Goal: Task Accomplishment & Management: Complete application form

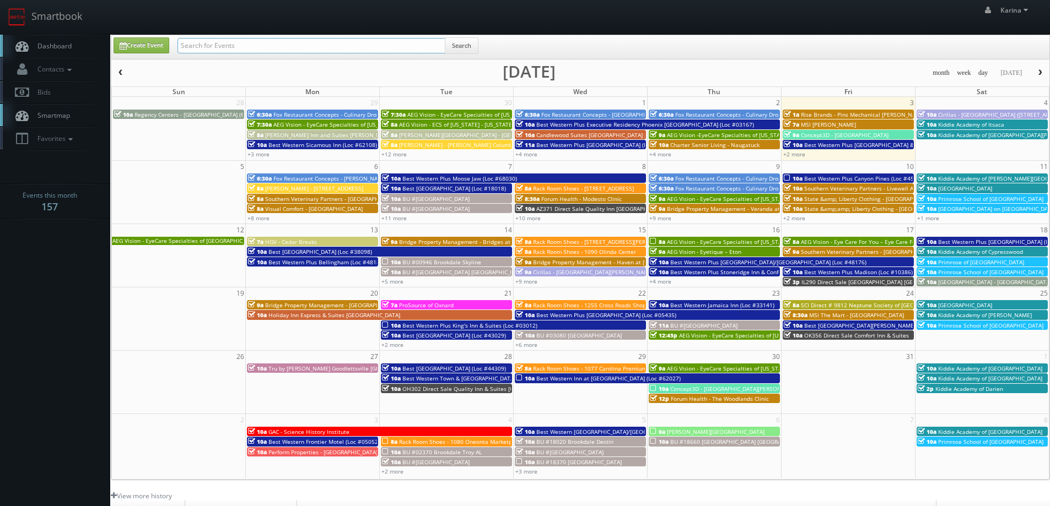
click at [306, 47] on input "text" at bounding box center [311, 45] width 268 height 15
type input "CNb04"
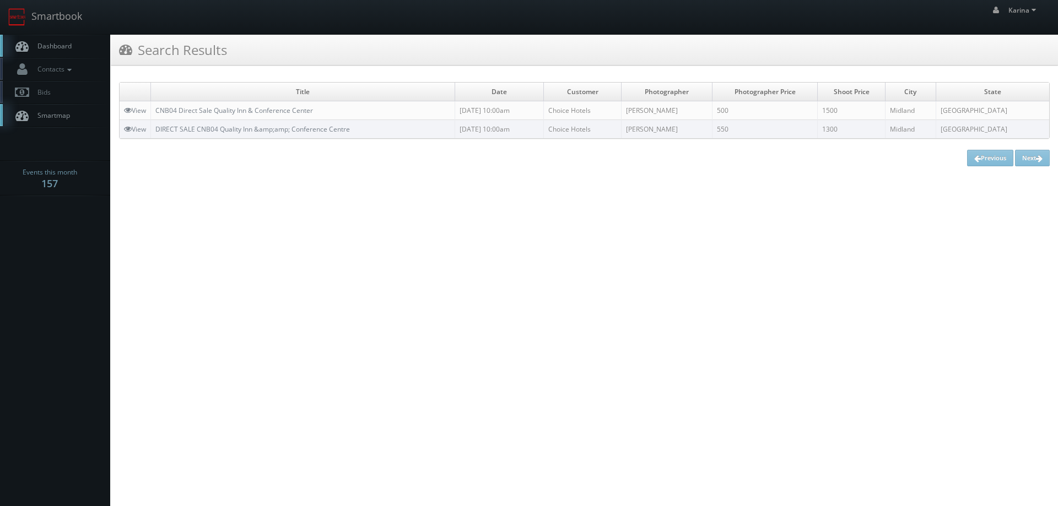
click at [58, 47] on span "Dashboard" at bounding box center [52, 45] width 40 height 9
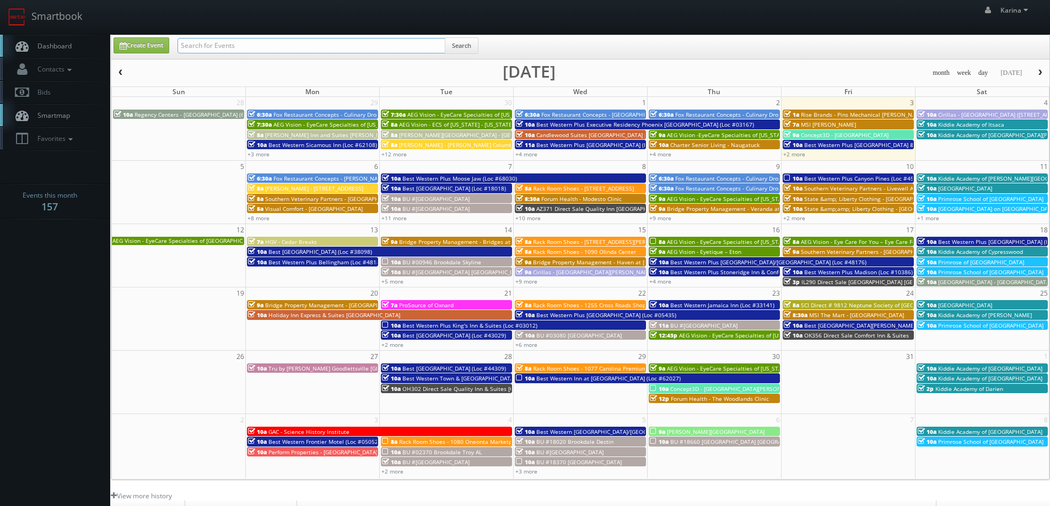
click at [282, 47] on input "text" at bounding box center [311, 45] width 268 height 15
type input "cnb04"
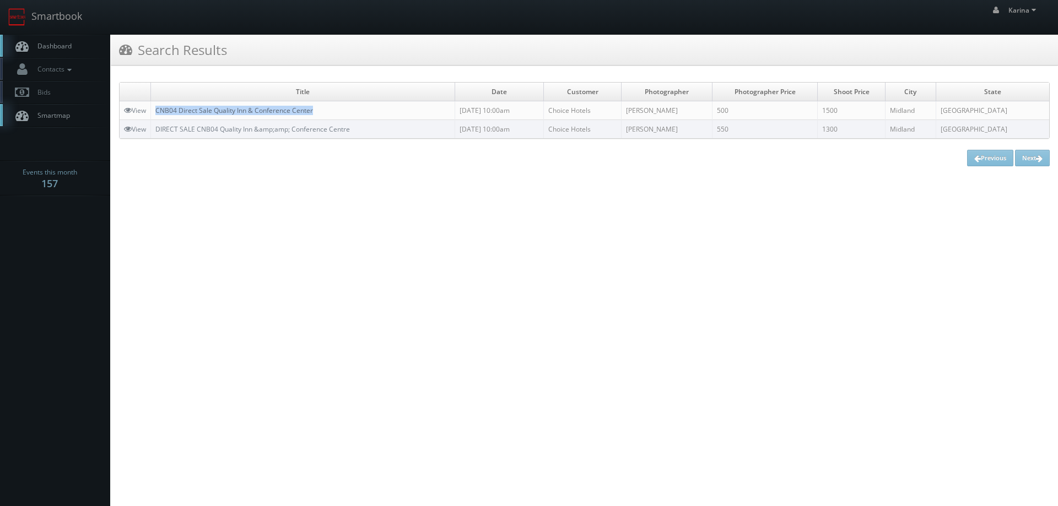
drag, startPoint x: 322, startPoint y: 115, endPoint x: 158, endPoint y: 108, distance: 164.9
click at [158, 108] on td "CNB04 Direct Sale Quality Inn & Conference Center" at bounding box center [303, 110] width 304 height 19
copy link "CNB04 Direct Sale Quality Inn & Conference Center"
click at [50, 49] on span "Dashboard" at bounding box center [52, 45] width 40 height 9
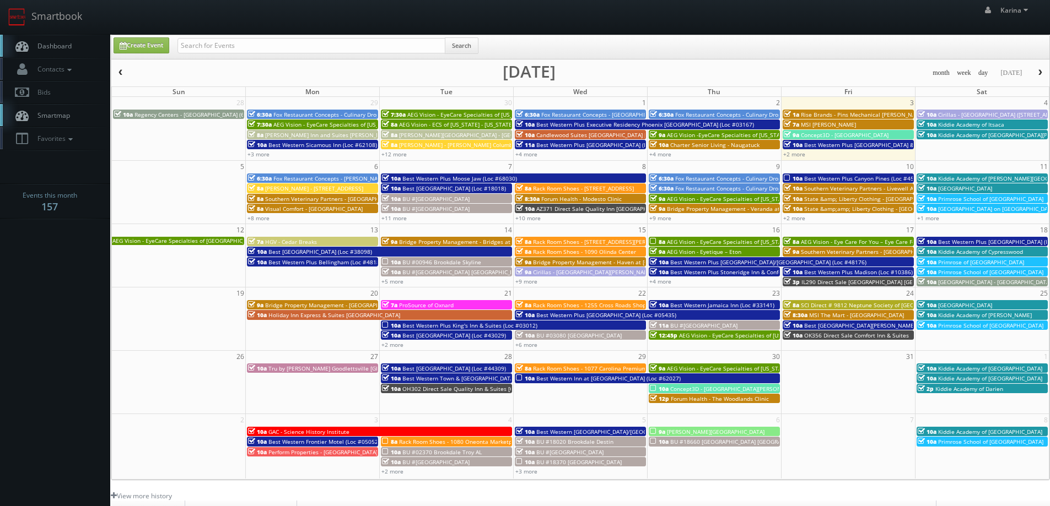
click at [61, 69] on span "Contacts" at bounding box center [53, 68] width 42 height 9
click at [64, 121] on link "Add Photographer" at bounding box center [55, 120] width 110 height 16
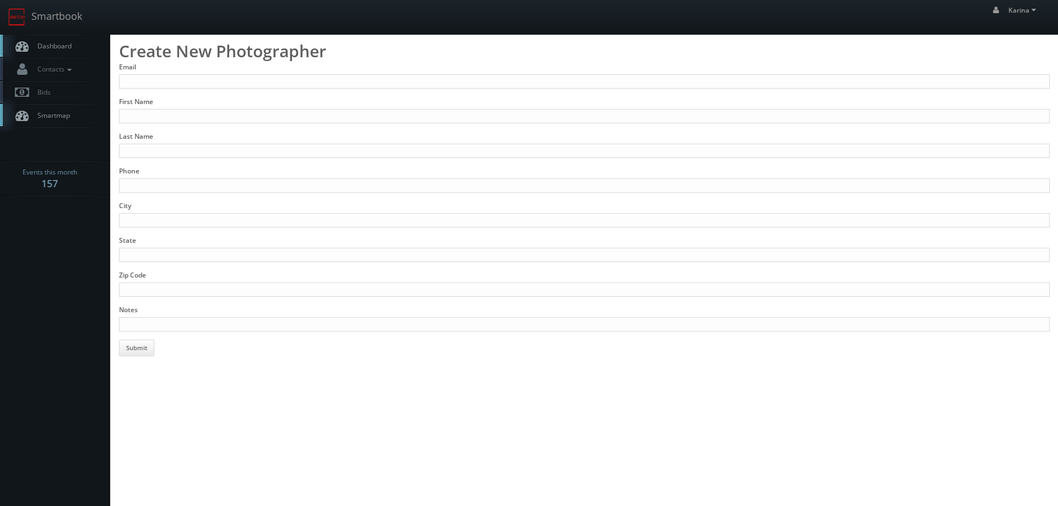
click at [56, 50] on link "Dashboard" at bounding box center [55, 46] width 110 height 23
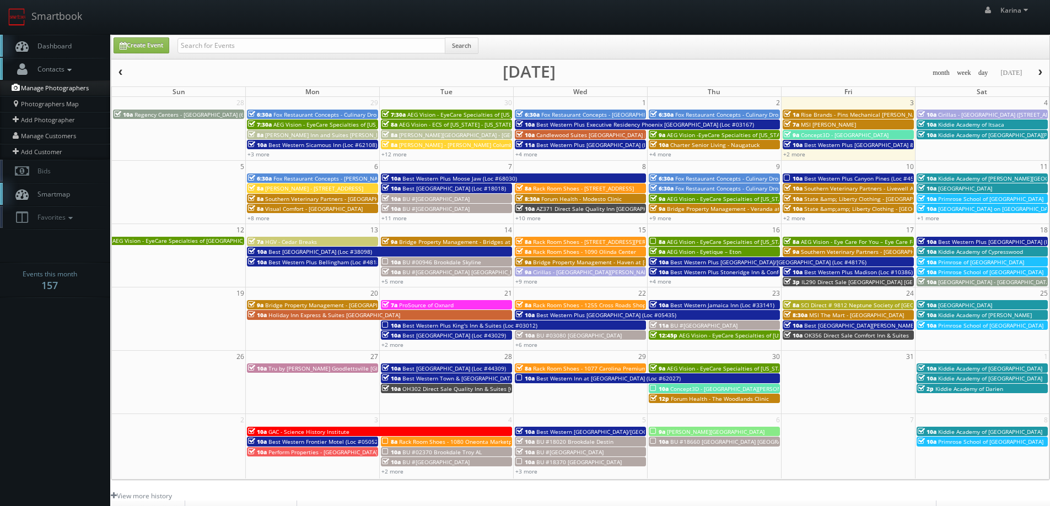
click at [74, 91] on link "Manage Photographers" at bounding box center [55, 87] width 110 height 15
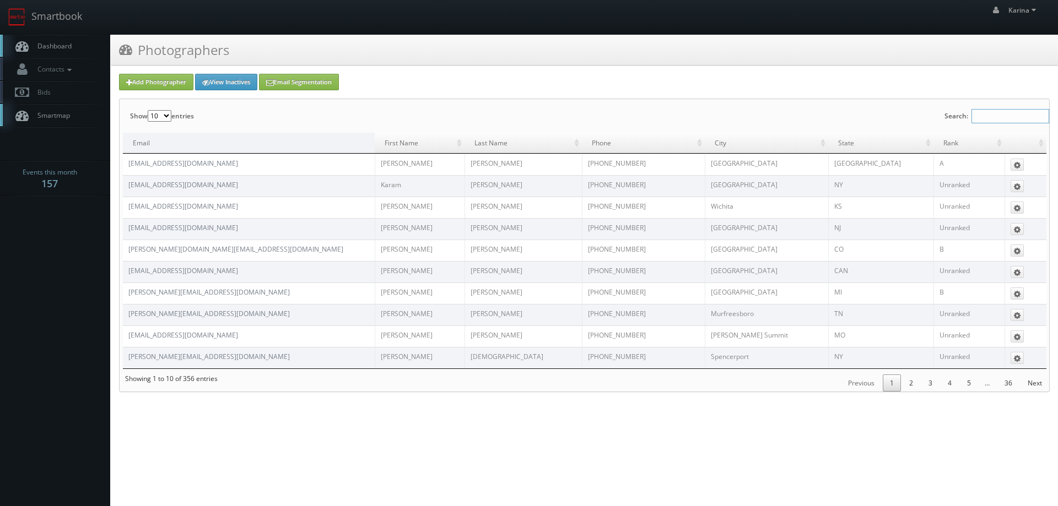
click at [978, 114] on input "Search:" at bounding box center [1011, 116] width 78 height 14
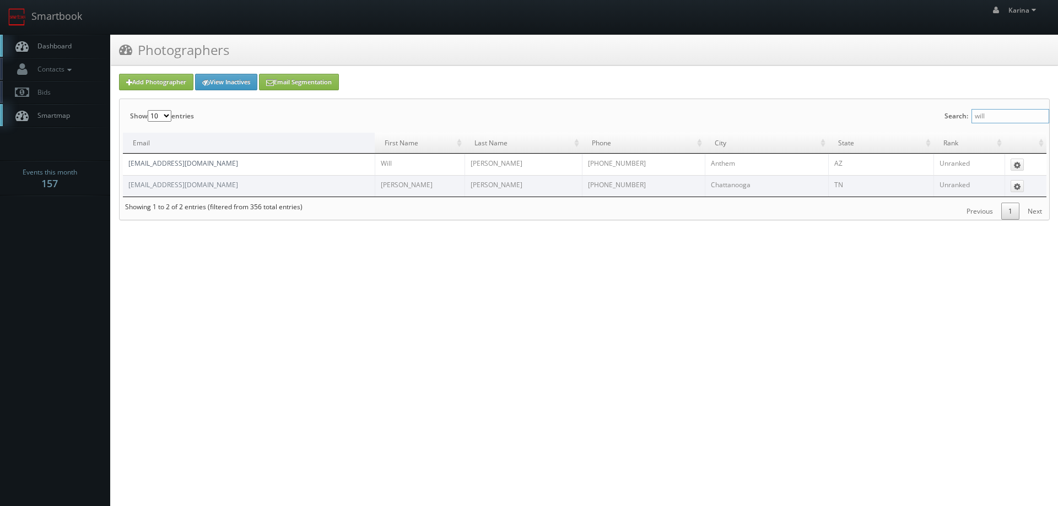
type input "will"
click at [192, 167] on link "[EMAIL_ADDRESS][DOMAIN_NAME]" at bounding box center [183, 163] width 110 height 9
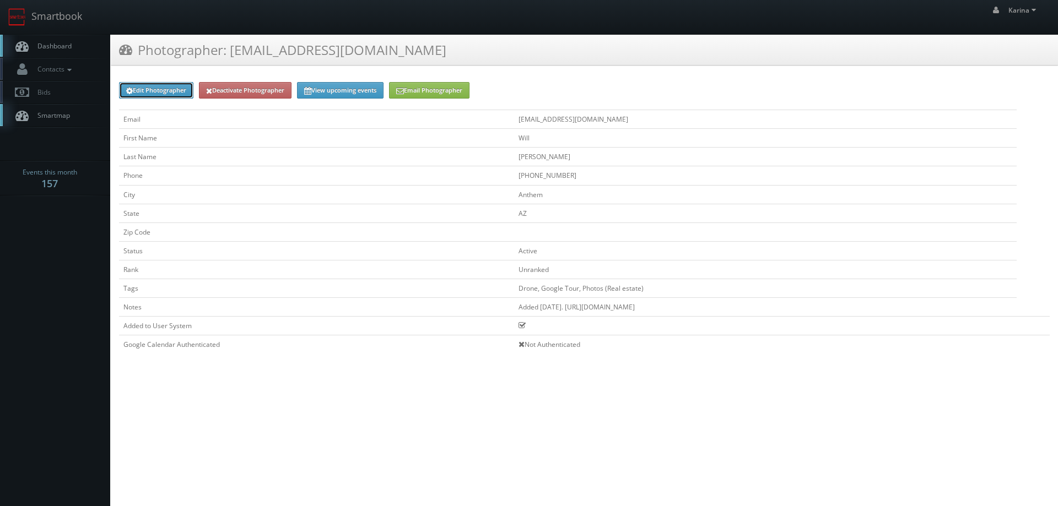
click at [155, 91] on link "Edit Photographer" at bounding box center [156, 90] width 74 height 17
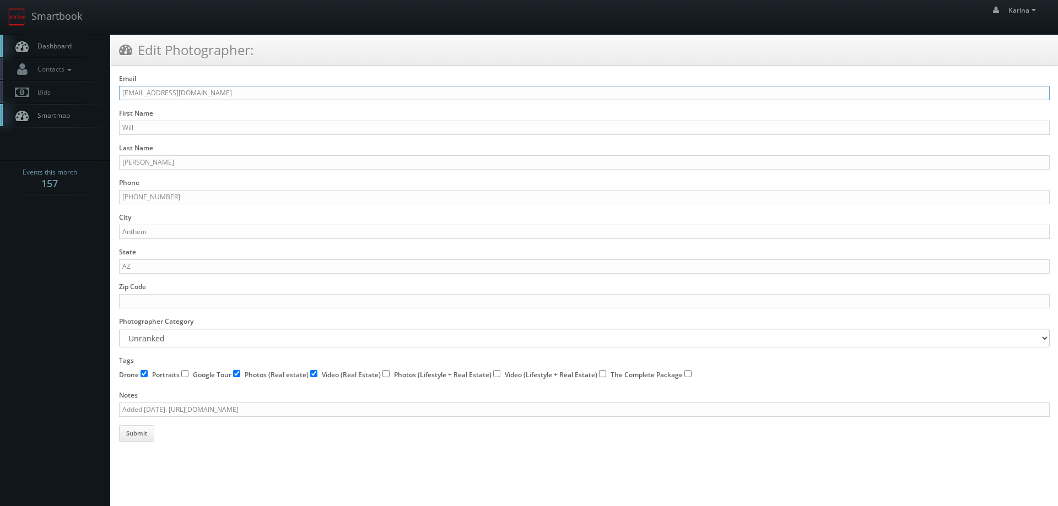
click at [226, 94] on input "desertlivingphotos@gmail.com" at bounding box center [584, 93] width 931 height 14
paste input "willywag"
type input "willywags@gmail.com"
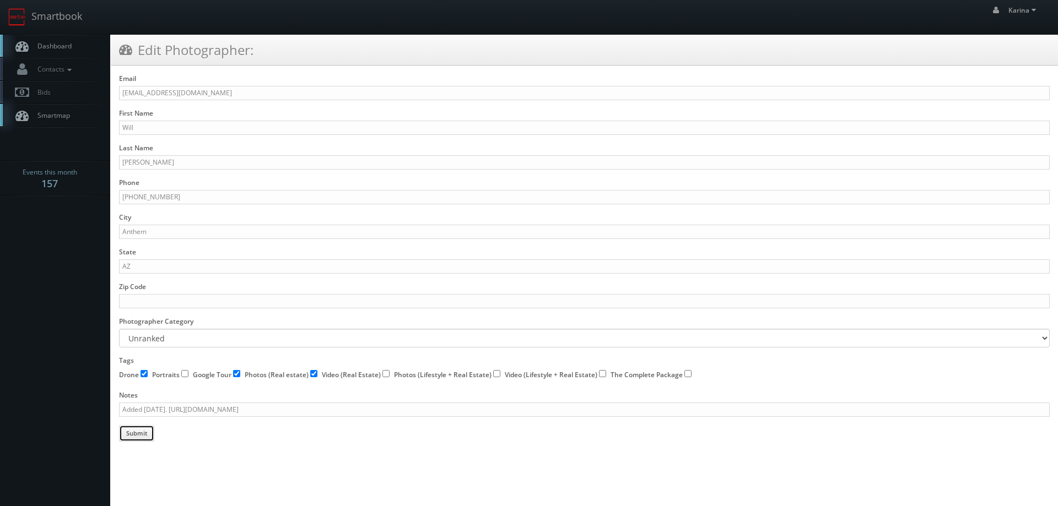
click at [132, 431] on button "Submit" at bounding box center [136, 433] width 35 height 17
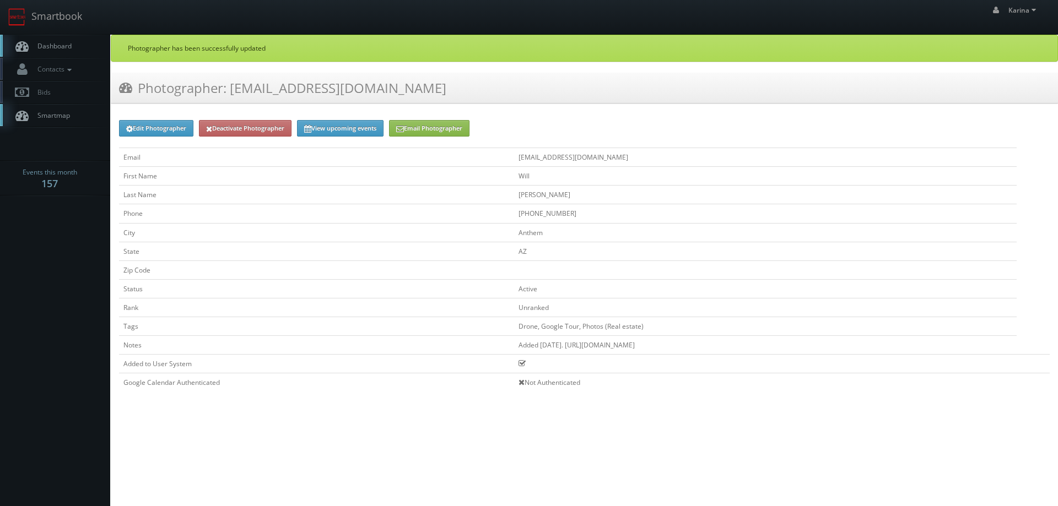
click at [46, 44] on span "Dashboard" at bounding box center [52, 45] width 40 height 9
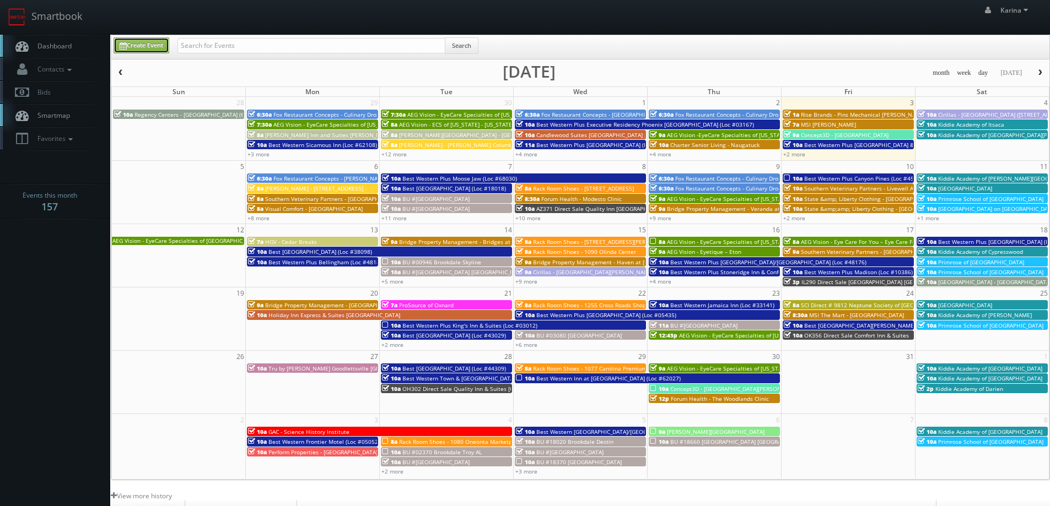
click at [147, 44] on link "Create Event" at bounding box center [142, 45] width 56 height 16
type input "[DATE]"
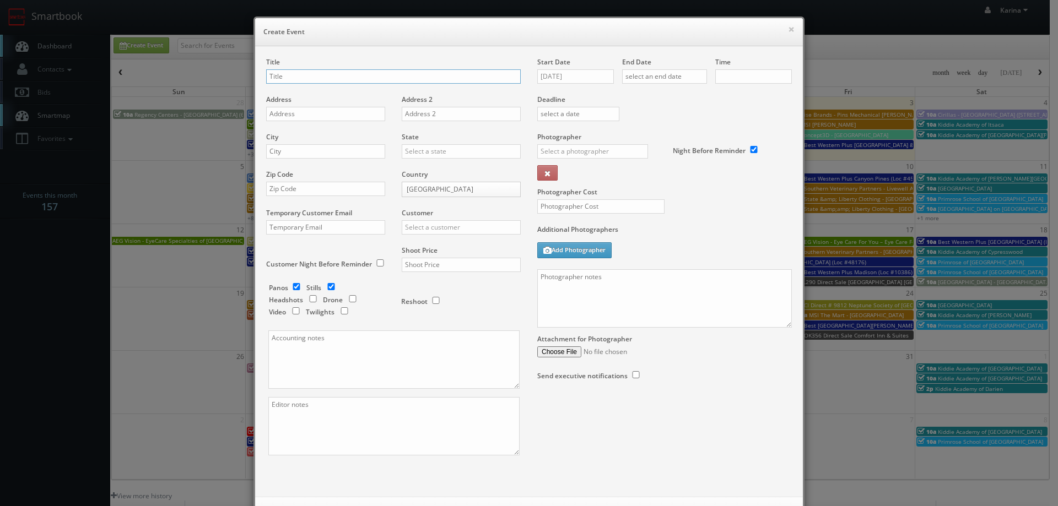
checkbox input "true"
type input "10:00am"
checkbox input "true"
type input "Primrose School of Frisco at [GEOGRAPHIC_DATA]"
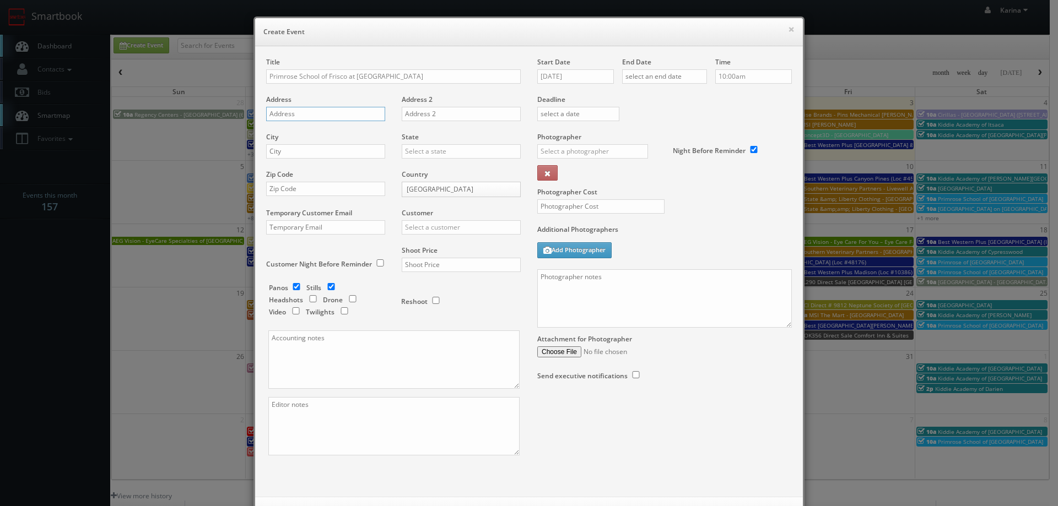
click at [290, 110] on input "text" at bounding box center [325, 114] width 119 height 14
paste input "14477 Lebanon Rd"
type input "14477 Lebanon Rd"
click at [286, 149] on input "text" at bounding box center [325, 151] width 119 height 14
type input "Frisco"
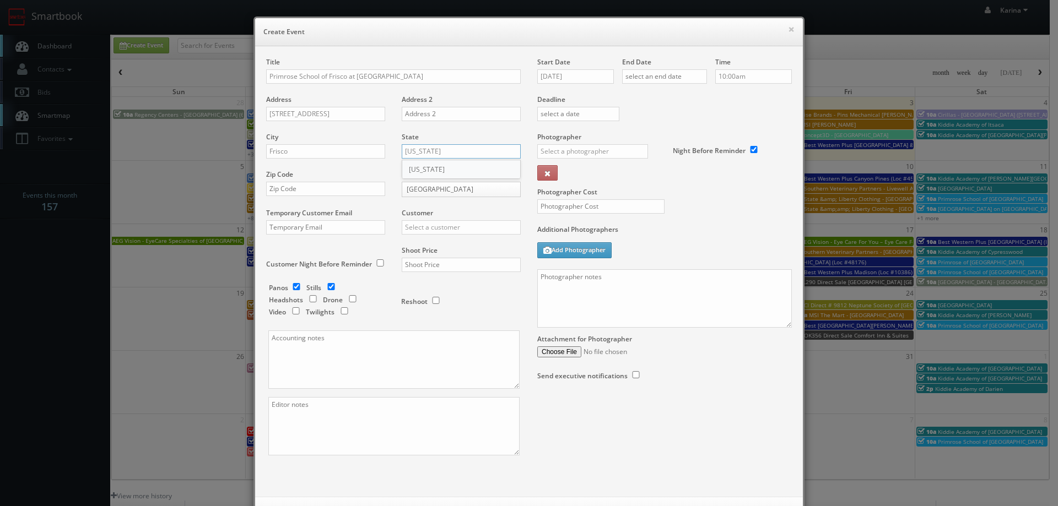
type input "[US_STATE]"
click at [416, 171] on div "[US_STATE]" at bounding box center [461, 169] width 118 height 18
click at [285, 191] on input "text" at bounding box center [325, 189] width 119 height 14
paste input "75035"
type input "75035"
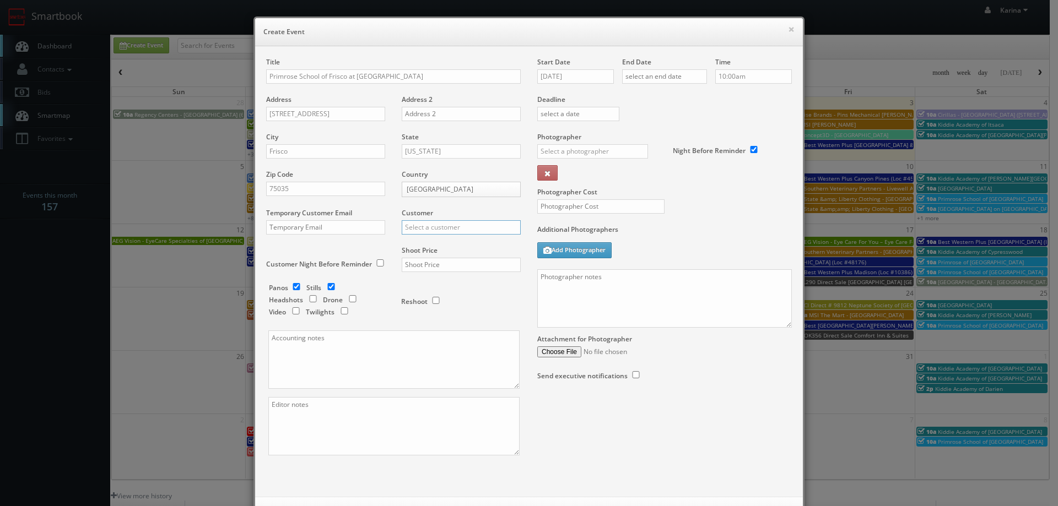
click at [418, 228] on input "text" at bounding box center [461, 227] width 119 height 14
click at [422, 249] on div "Primrose Schools" at bounding box center [461, 245] width 118 height 18
type input "Primrose Schools"
click at [419, 268] on input "text" at bounding box center [461, 265] width 119 height 14
type input "1,100"
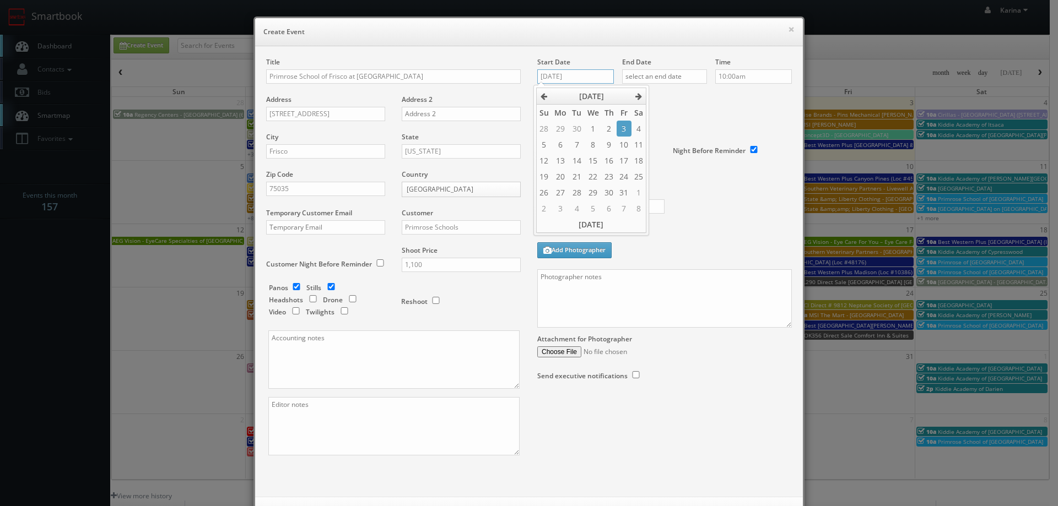
click at [562, 75] on input "10/03/2025" at bounding box center [575, 76] width 77 height 14
click at [641, 213] on td "8" at bounding box center [639, 209] width 15 height 16
type input "11/08/2025"
click at [667, 74] on input "text" at bounding box center [664, 76] width 85 height 14
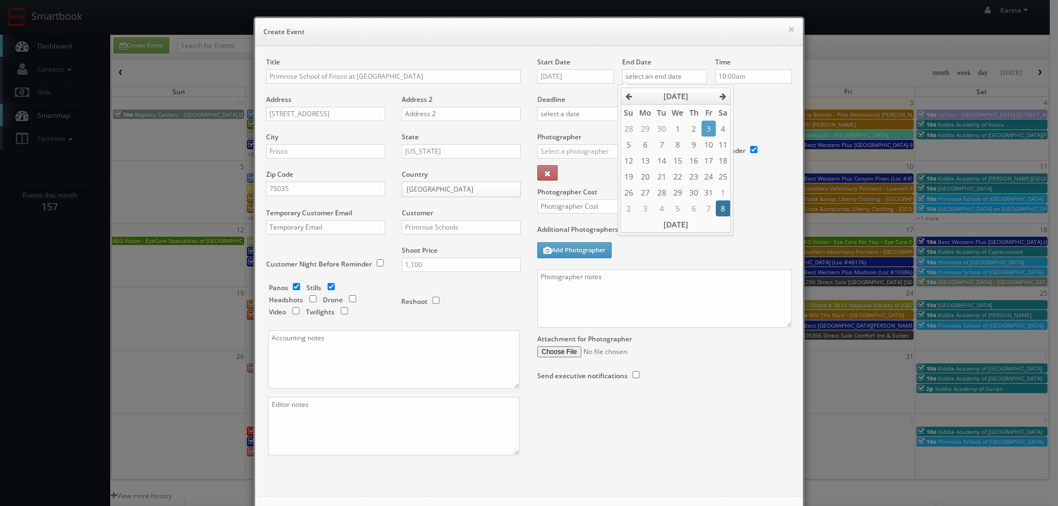
click at [724, 211] on td "8" at bounding box center [723, 209] width 15 height 16
type input "11/08/2025"
click at [752, 120] on div "Deadline" at bounding box center [664, 94] width 271 height 75
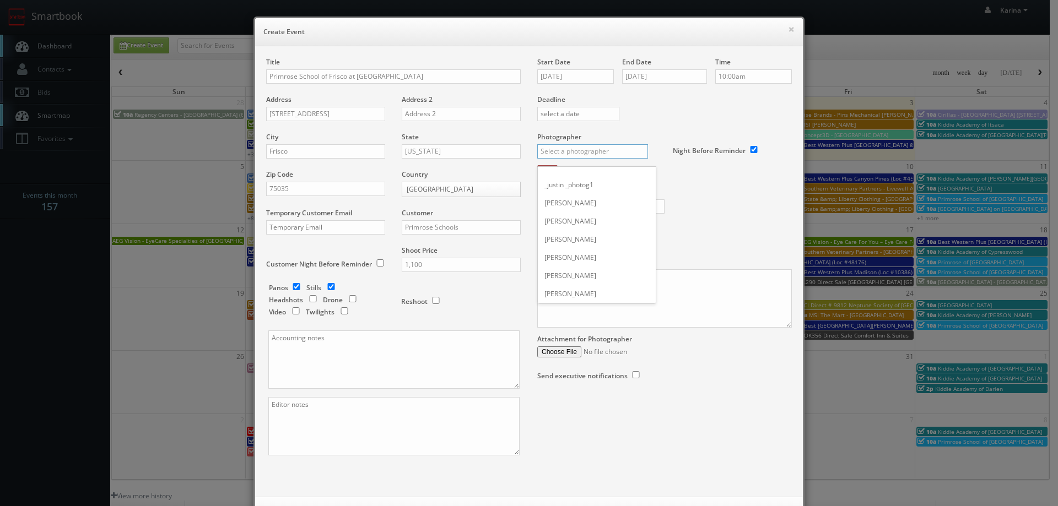
click at [582, 150] on input "text" at bounding box center [592, 151] width 111 height 14
click at [574, 184] on div "Steve Wheeler" at bounding box center [597, 176] width 118 height 18
type input "Steve Wheeler"
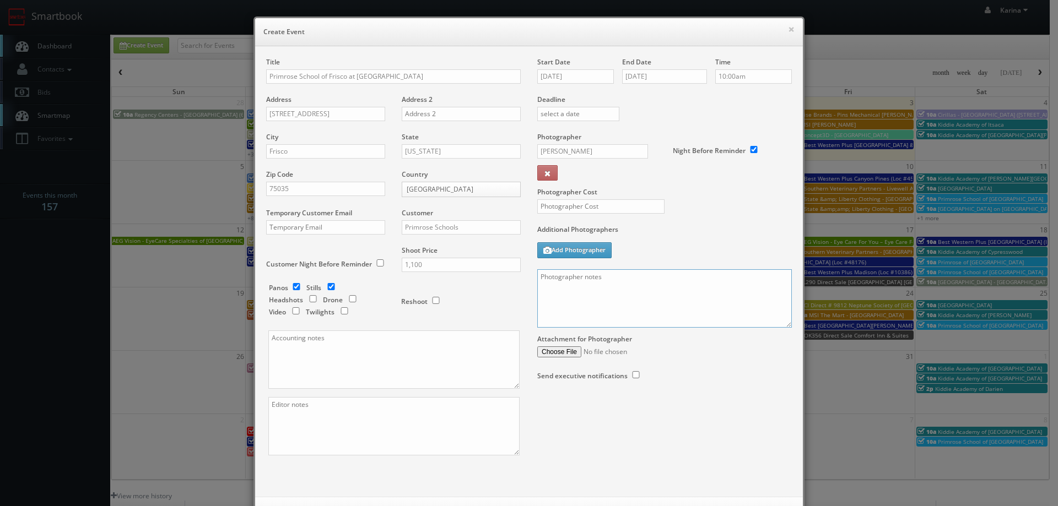
click at [591, 292] on textarea at bounding box center [664, 298] width 255 height 58
click at [668, 282] on textarea "On site contact: Julie Ambrose" at bounding box center [664, 298] width 255 height 58
paste textarea "214-796-2963"
paste textarea "We need to deliver 10 stills and a virtual tour. For stills: We need to deliver…"
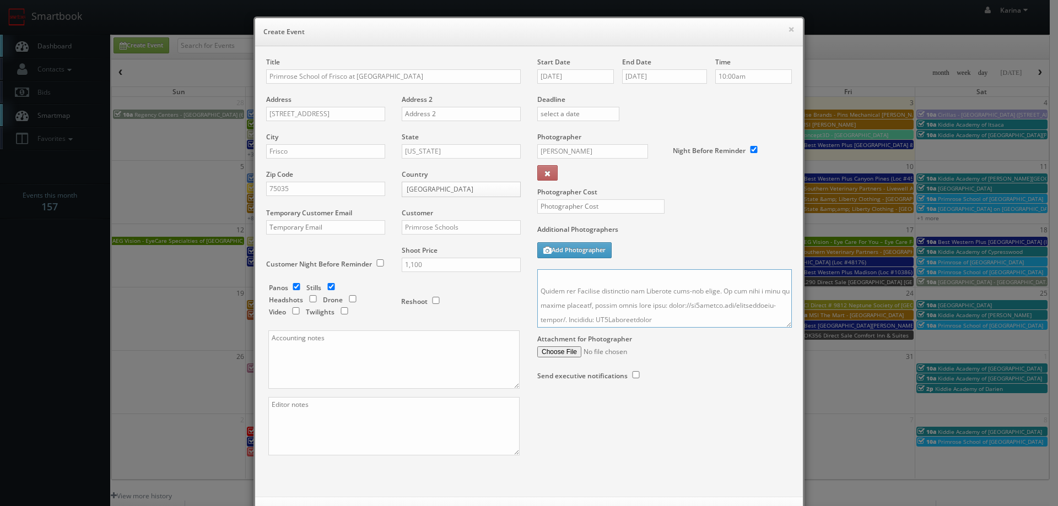
type textarea "On site contact: Julie Ambrose 214-796-2963 We need to deliver 10 stills and a …"
click at [609, 204] on input "text" at bounding box center [600, 206] width 127 height 14
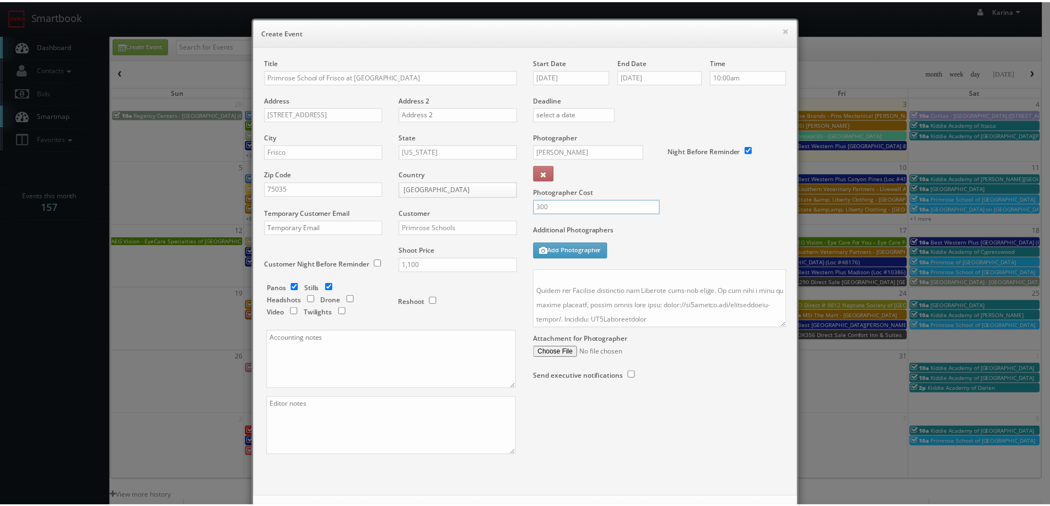
scroll to position [47, 0]
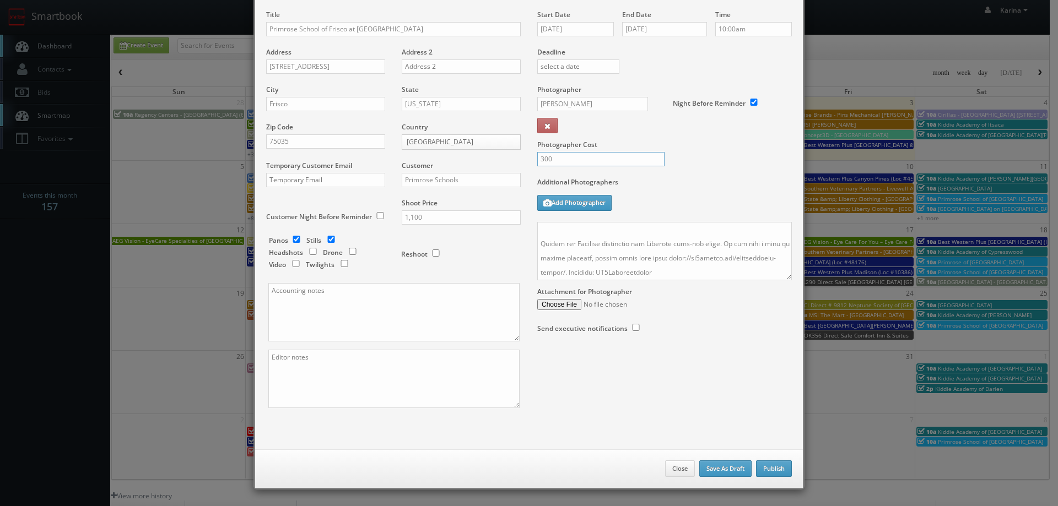
type input "300"
click at [778, 468] on button "Publish" at bounding box center [774, 469] width 36 height 17
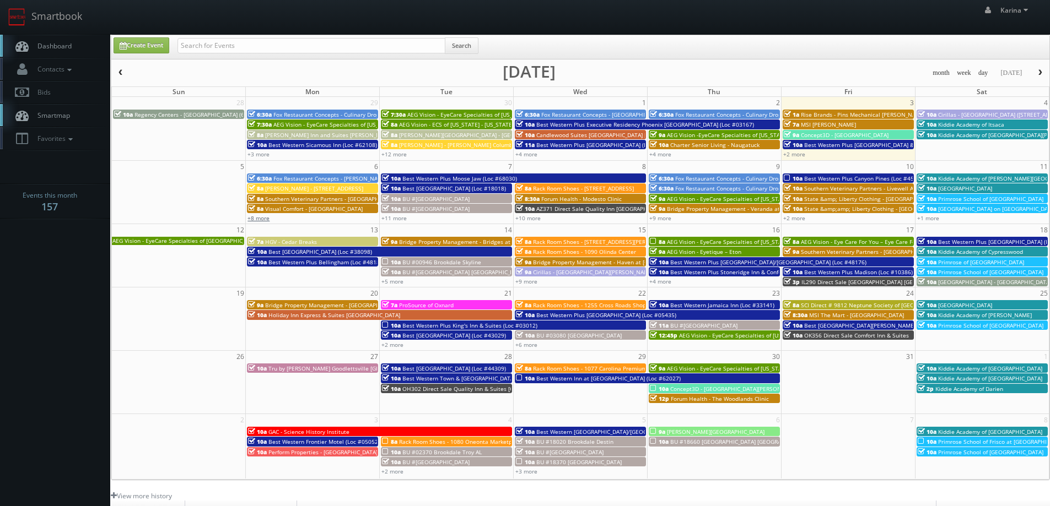
click at [264, 216] on link "+8 more" at bounding box center [258, 218] width 22 height 8
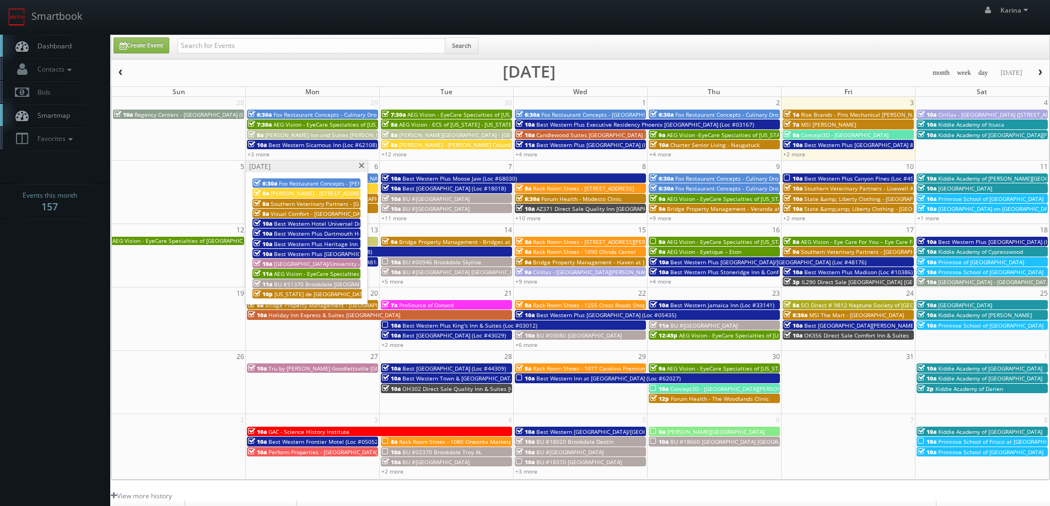
click at [317, 273] on span "AEG Vision - EyeCare Specialties of [US_STATE] – [PERSON_NAME] EyeCare" at bounding box center [372, 274] width 196 height 8
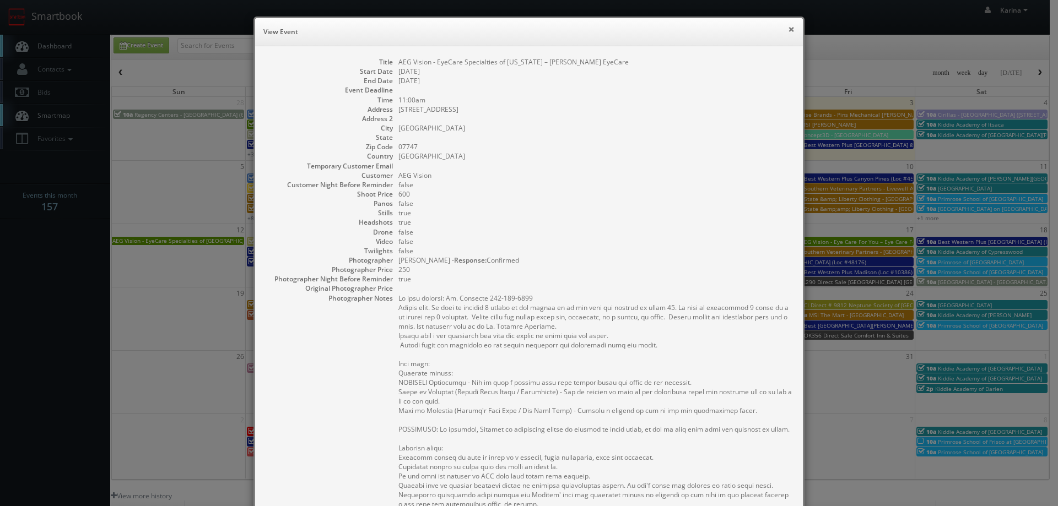
click at [788, 31] on button "×" at bounding box center [791, 29] width 7 height 8
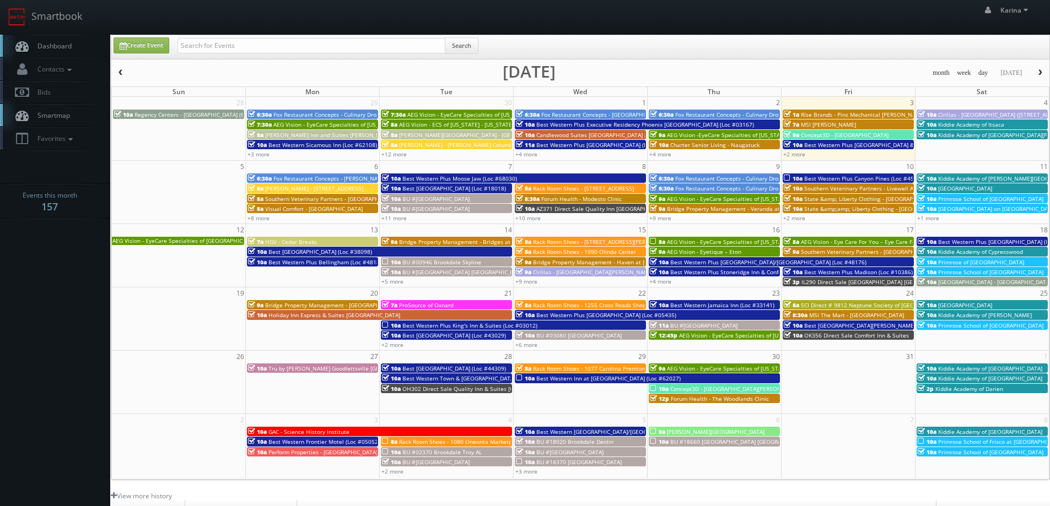
click at [67, 48] on span "Dashboard" at bounding box center [52, 45] width 40 height 9
click at [52, 46] on span "Dashboard" at bounding box center [52, 45] width 40 height 9
click at [798, 153] on link "+2 more" at bounding box center [794, 154] width 22 height 8
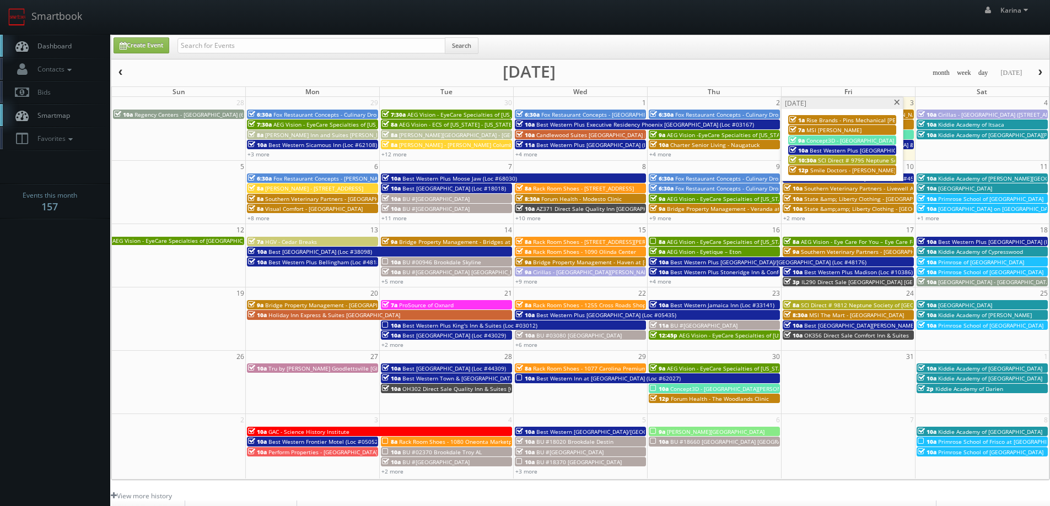
click at [824, 132] on span "MSI [PERSON_NAME]" at bounding box center [833, 130] width 55 height 8
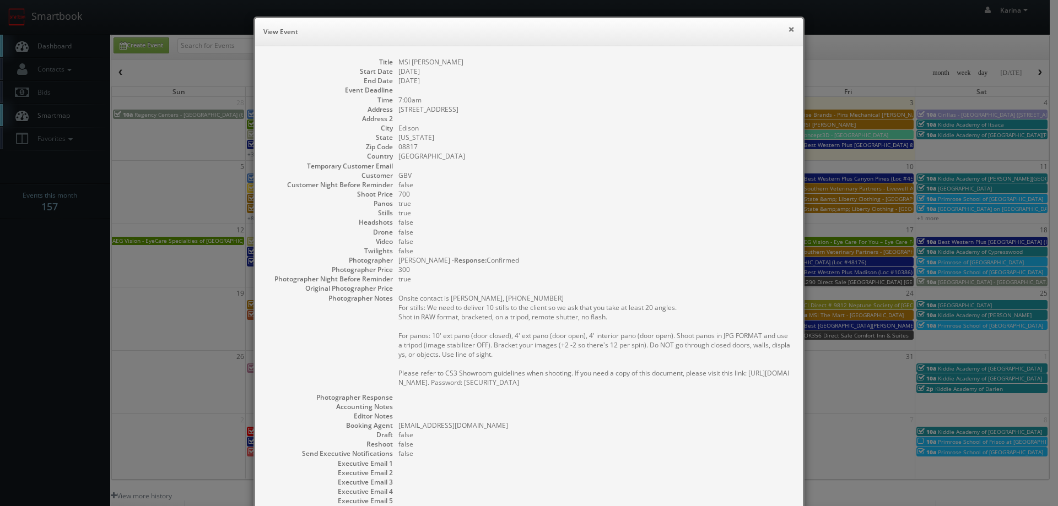
click at [788, 31] on button "×" at bounding box center [791, 29] width 7 height 8
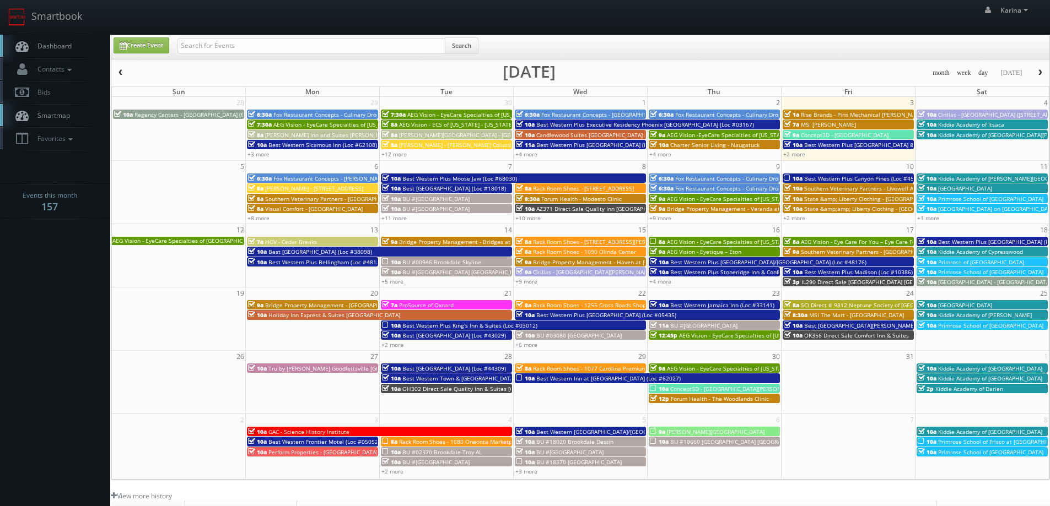
click at [808, 133] on span "Concept3D - [GEOGRAPHIC_DATA]" at bounding box center [845, 135] width 88 height 8
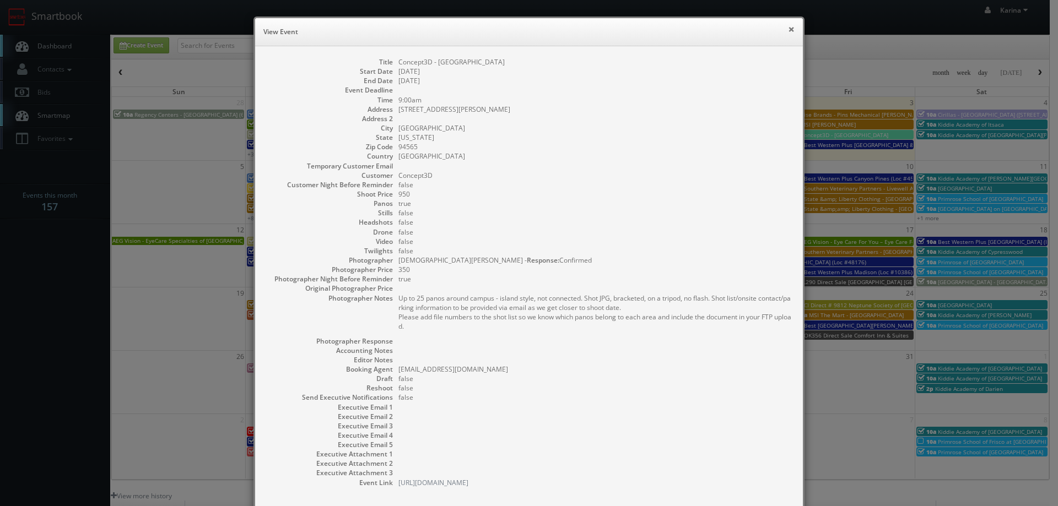
click at [788, 31] on button "×" at bounding box center [791, 29] width 7 height 8
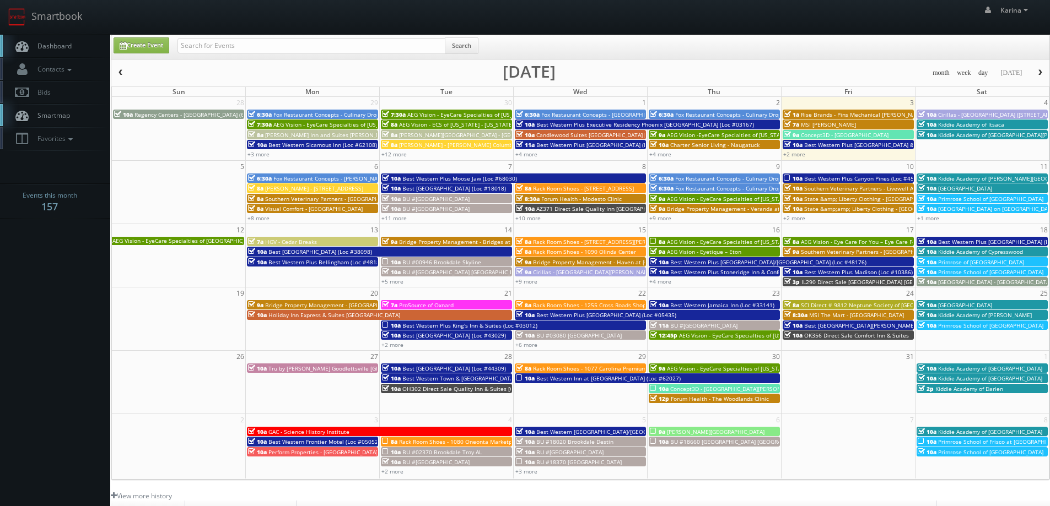
click at [802, 147] on div "10a Best Western Plus North Houston Inn &amp; Suites (Loc #44475)" at bounding box center [848, 145] width 129 height 8
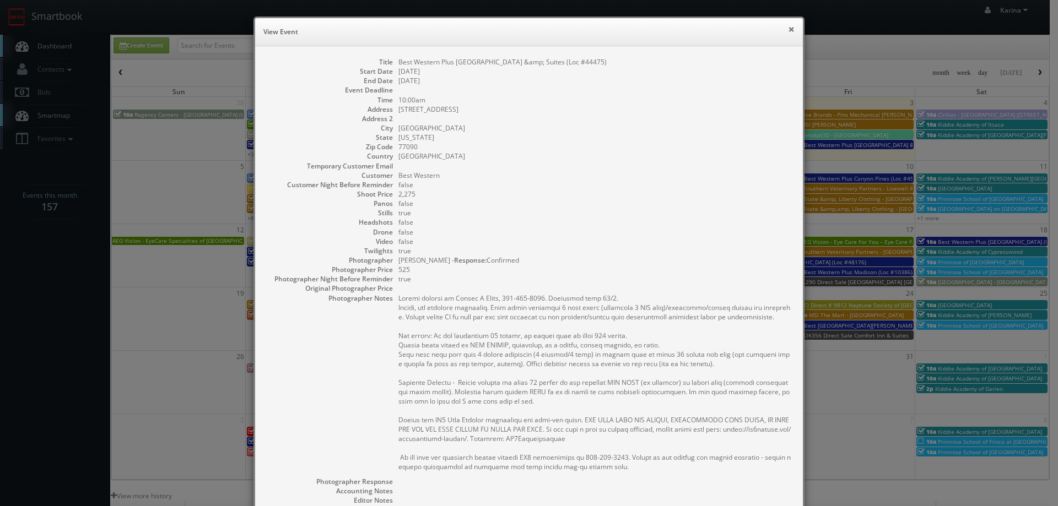
click at [788, 30] on button "×" at bounding box center [791, 29] width 7 height 8
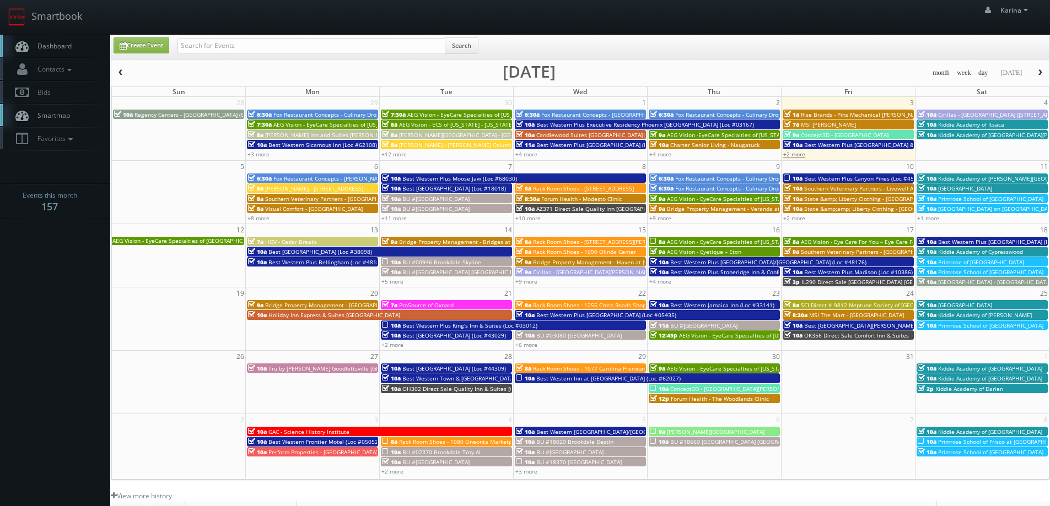
click at [792, 157] on link "+2 more" at bounding box center [794, 154] width 22 height 8
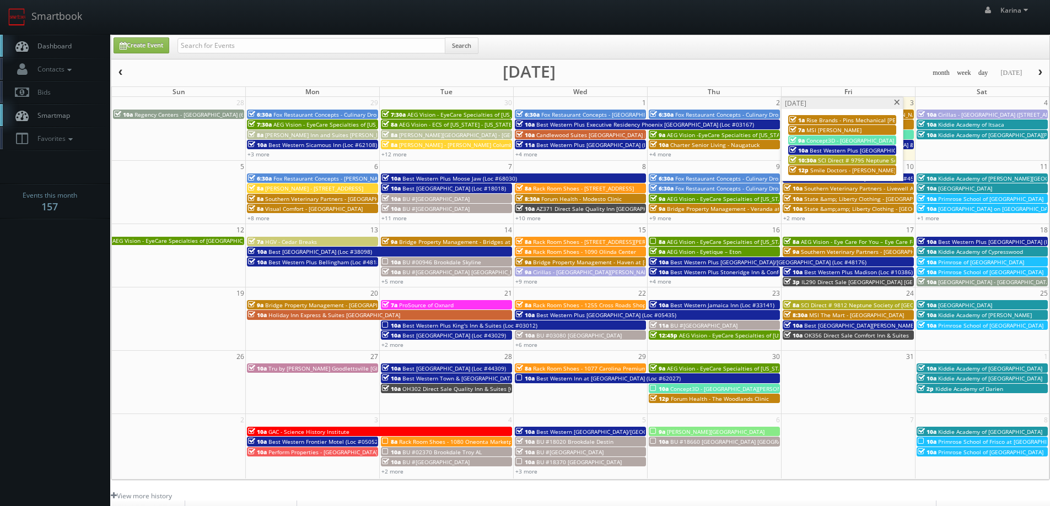
click at [833, 162] on span "SCI Direct # 9795 Neptune Society of Chico" at bounding box center [875, 161] width 115 height 8
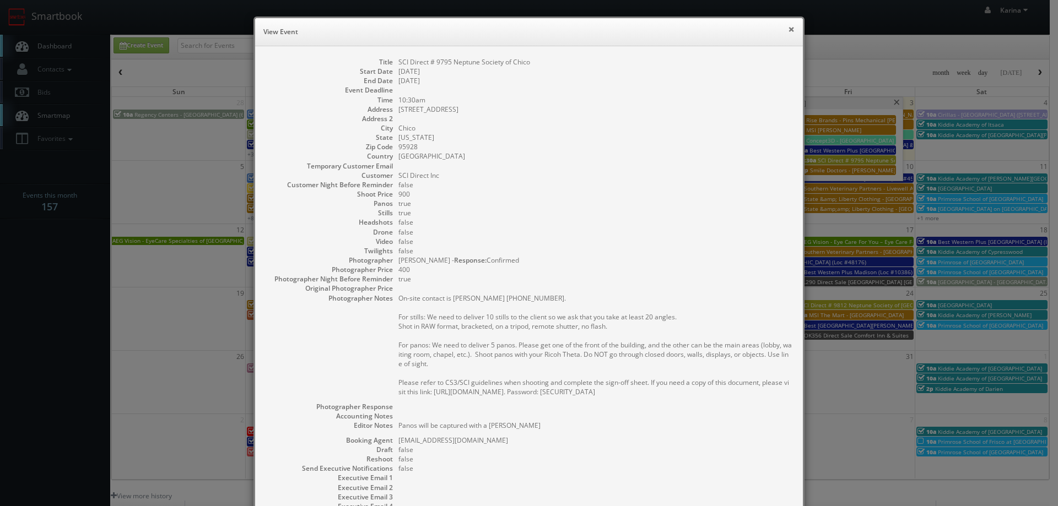
click at [789, 28] on button "×" at bounding box center [791, 29] width 7 height 8
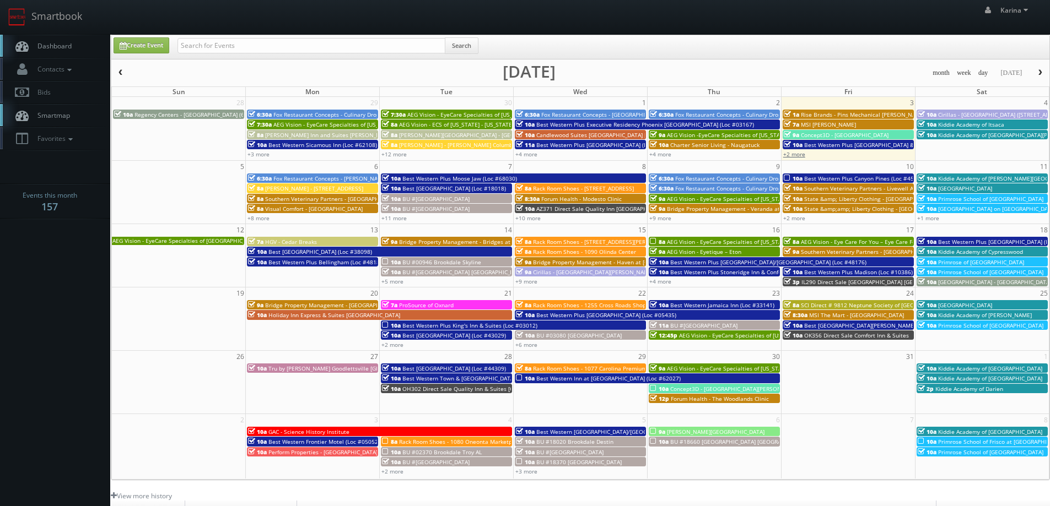
click at [801, 153] on link "+2 more" at bounding box center [794, 154] width 22 height 8
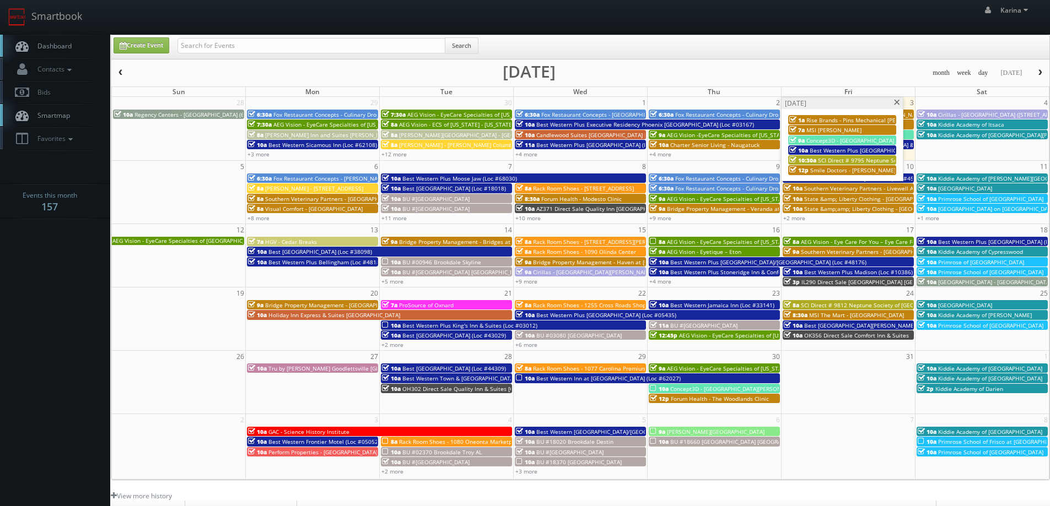
click at [847, 170] on span "Smile Doctors - [PERSON_NAME] Chapel [PERSON_NAME] Orthodontics" at bounding box center [903, 170] width 187 height 8
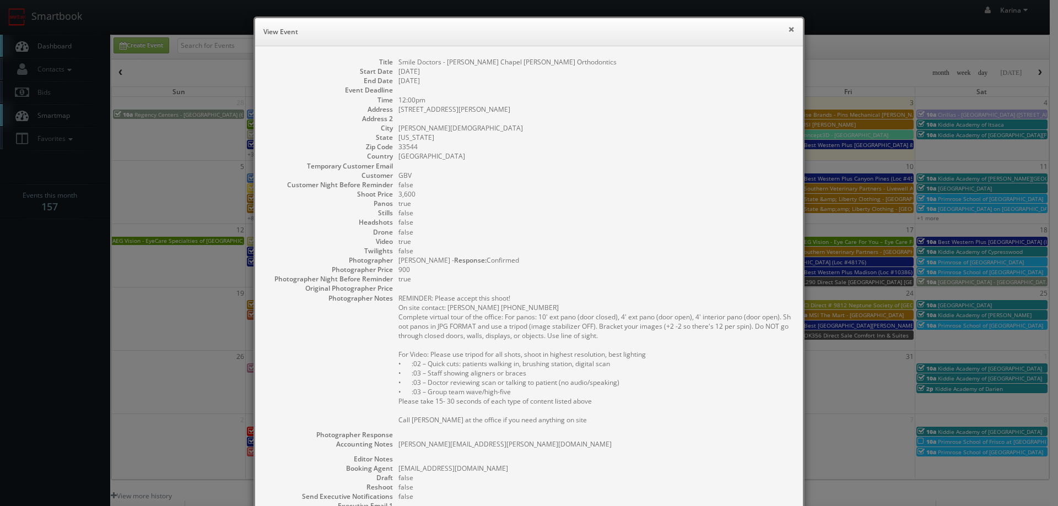
click at [788, 32] on button "×" at bounding box center [791, 29] width 7 height 8
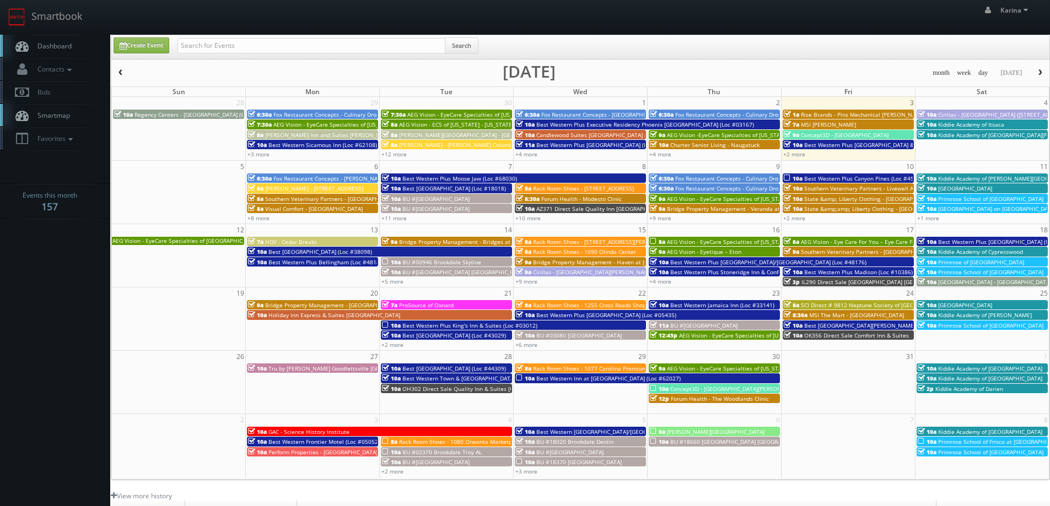
click at [40, 40] on link "Dashboard" at bounding box center [55, 46] width 110 height 23
click at [798, 155] on link "+2 more" at bounding box center [794, 154] width 22 height 8
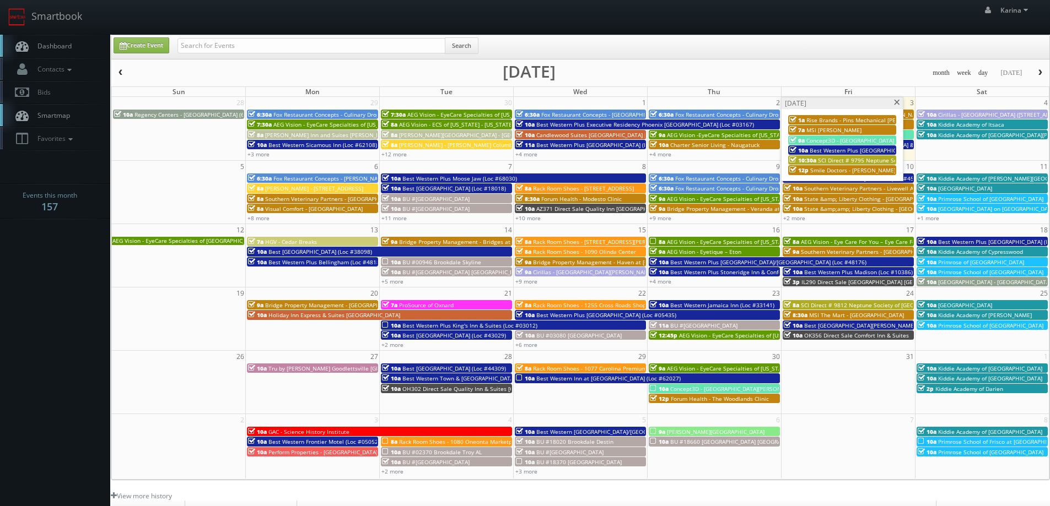
click at [69, 47] on span "Dashboard" at bounding box center [52, 45] width 40 height 9
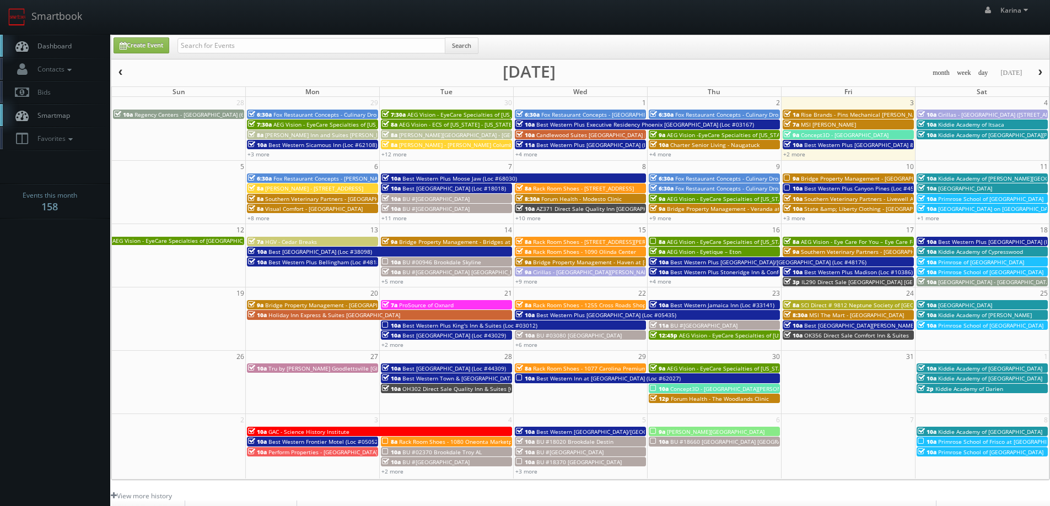
click at [1039, 72] on span "button" at bounding box center [1040, 72] width 8 height 7
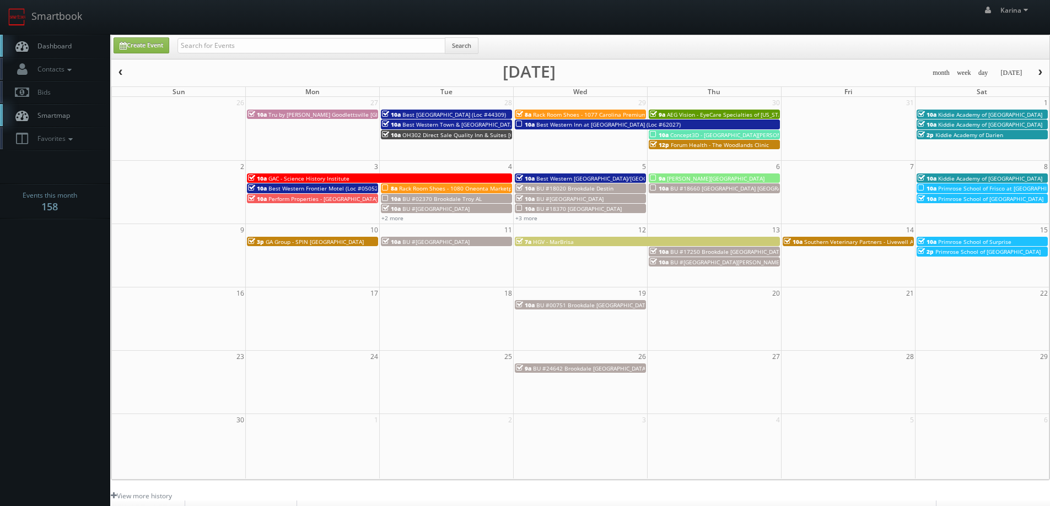
click at [1042, 72] on span "button" at bounding box center [1040, 72] width 8 height 7
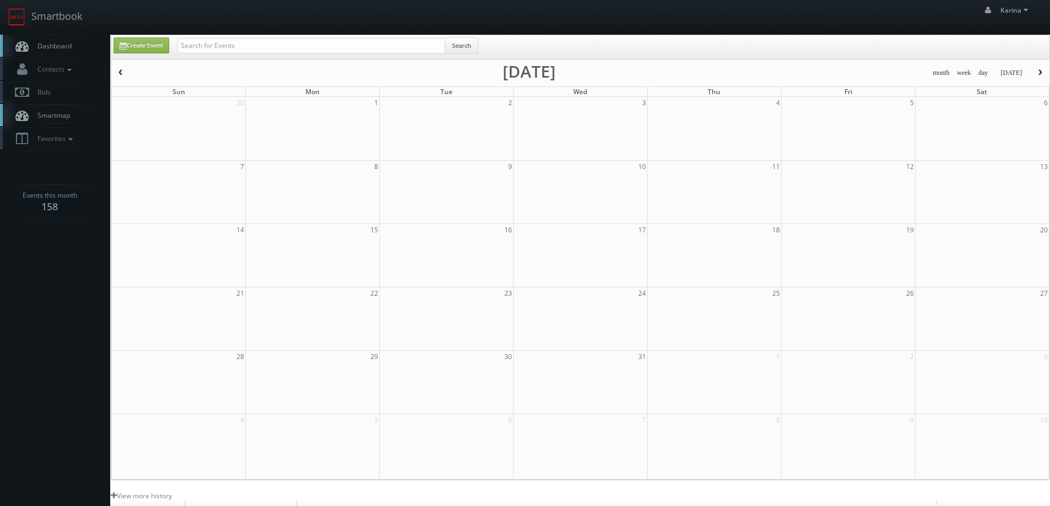
click at [118, 73] on span "button" at bounding box center [121, 72] width 8 height 7
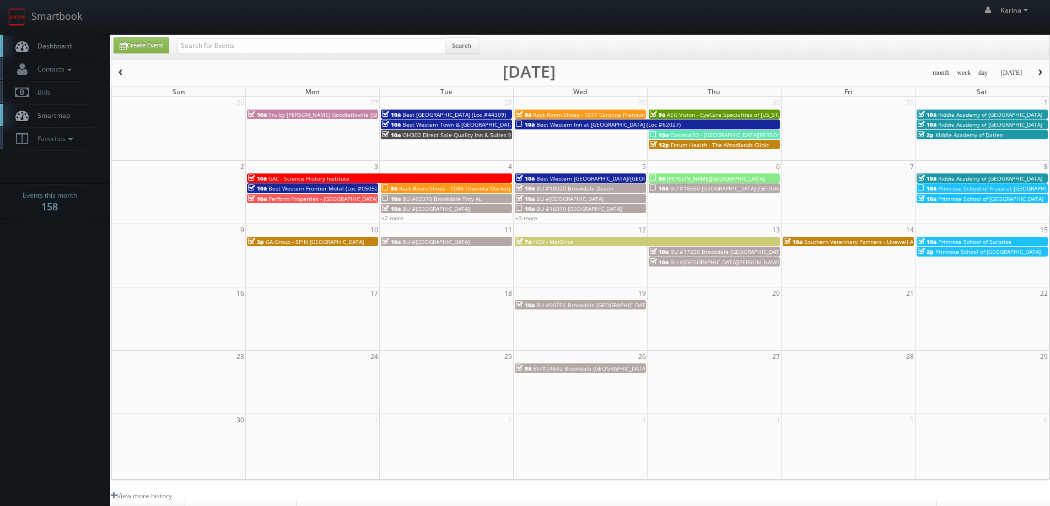
click at [116, 75] on button "button" at bounding box center [120, 73] width 19 height 14
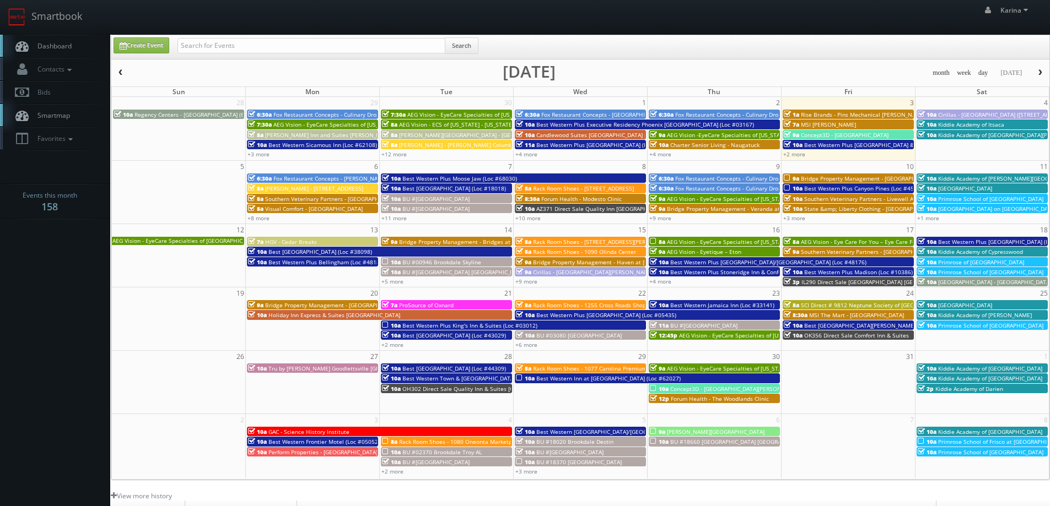
click at [73, 44] on link "Dashboard" at bounding box center [55, 46] width 110 height 23
click at [232, 48] on input "text" at bounding box center [311, 45] width 268 height 15
type input "oh895"
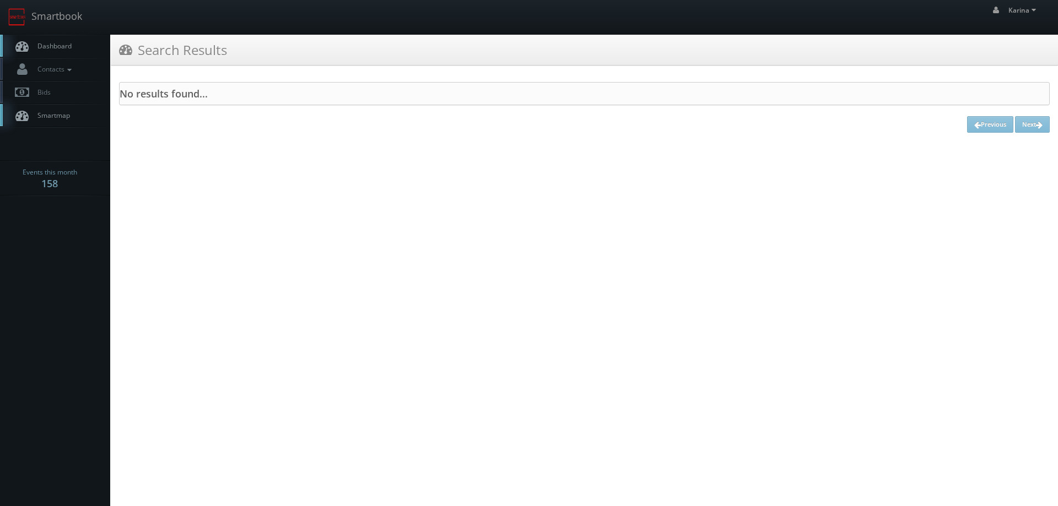
click at [50, 47] on span "Dashboard" at bounding box center [52, 45] width 40 height 9
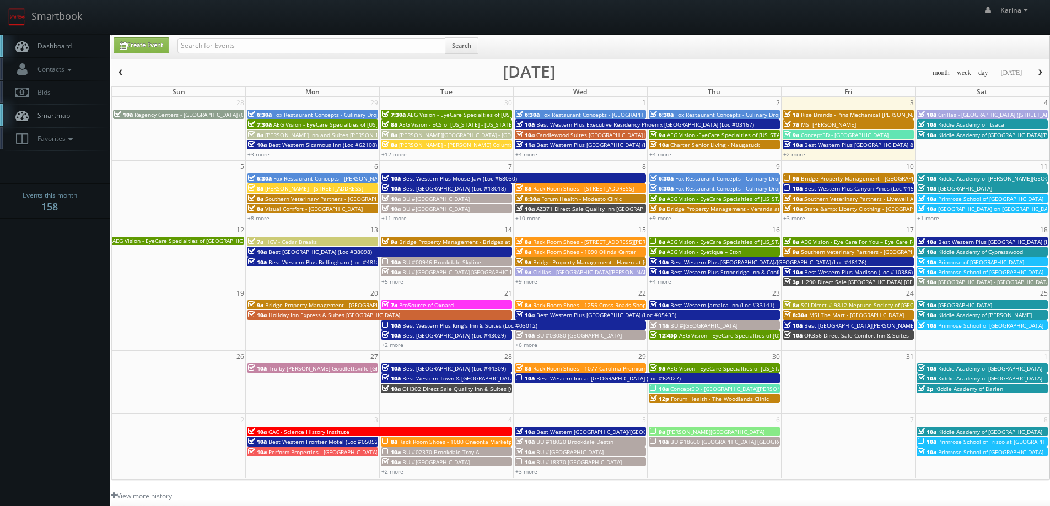
click at [52, 50] on span "Dashboard" at bounding box center [52, 45] width 40 height 9
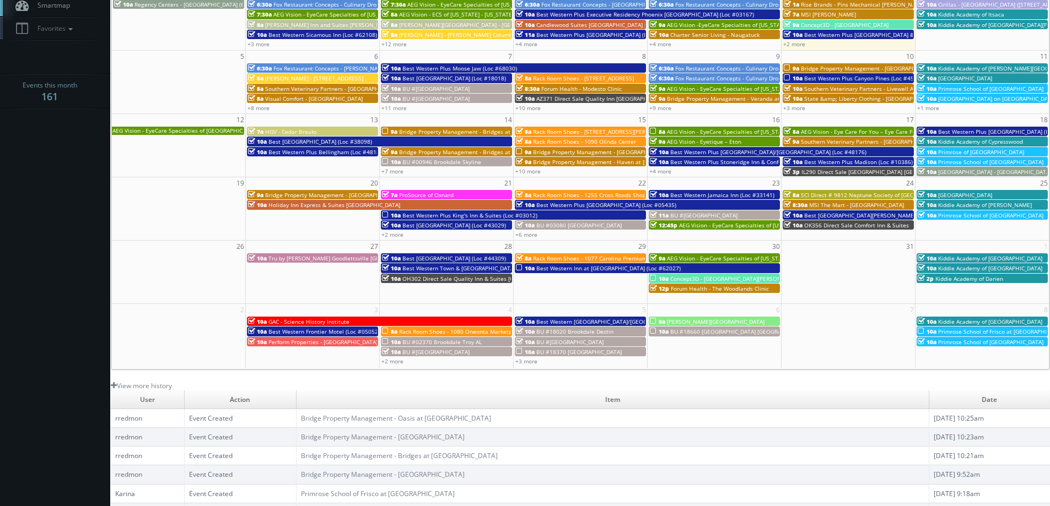
scroll to position [55, 0]
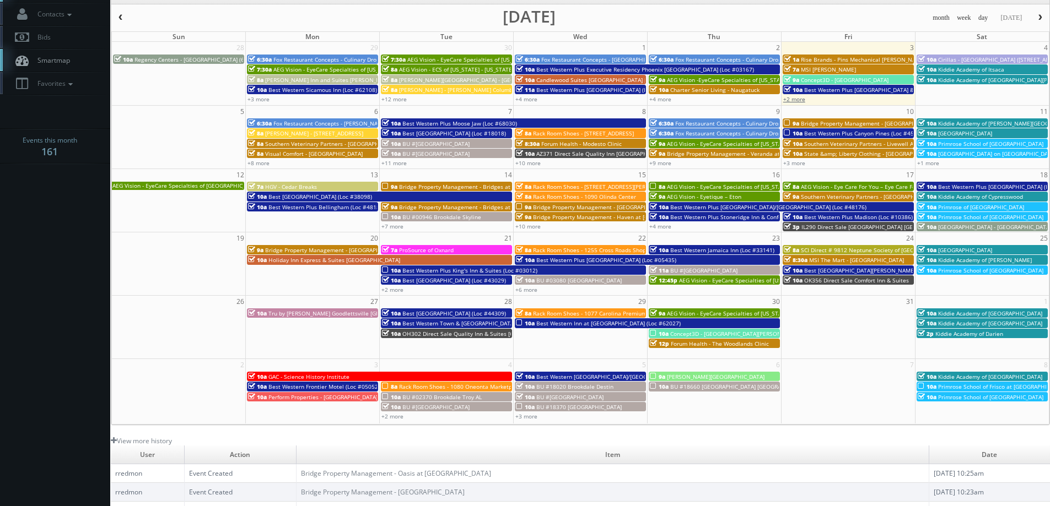
click at [798, 100] on link "+2 more" at bounding box center [794, 99] width 22 height 8
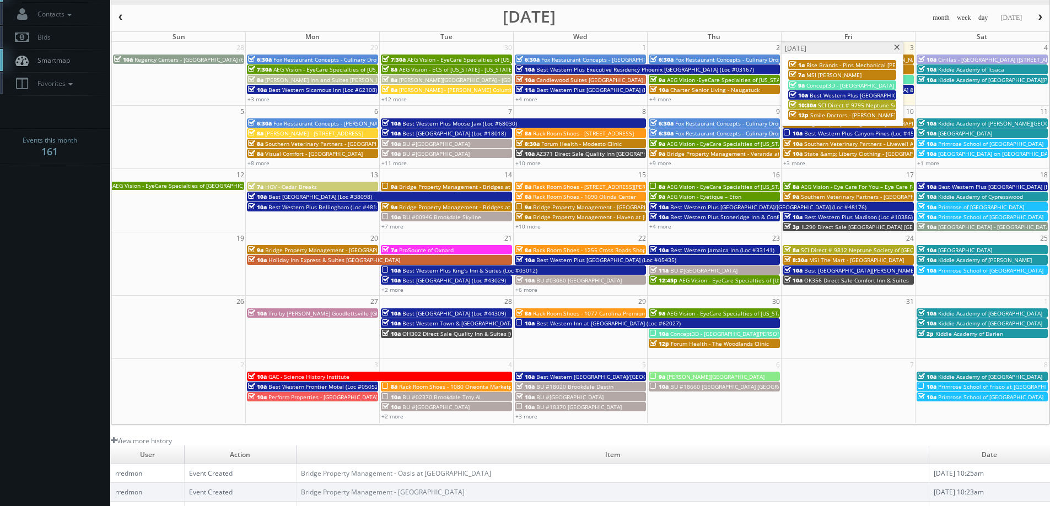
click at [897, 47] on span at bounding box center [896, 48] width 7 height 6
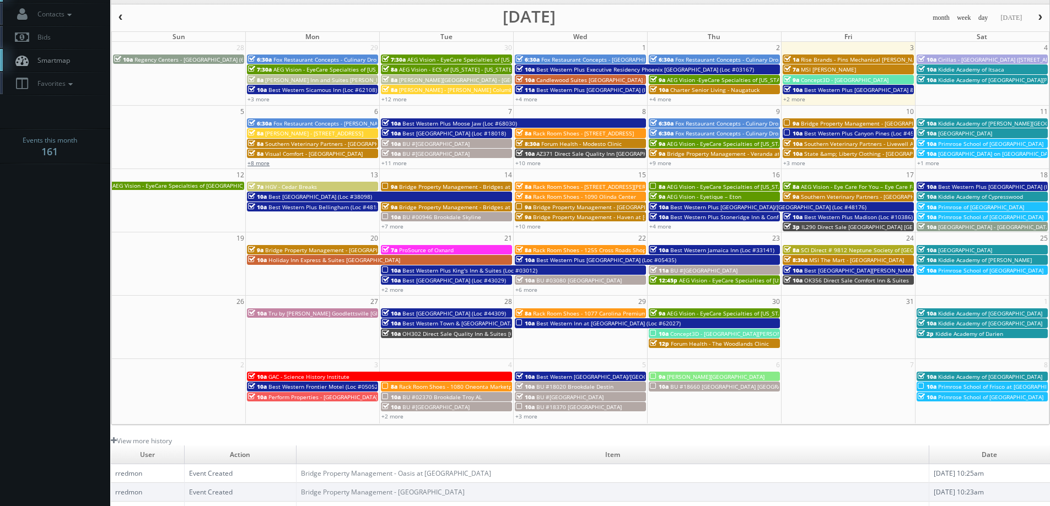
click at [262, 163] on link "+8 more" at bounding box center [258, 163] width 22 height 8
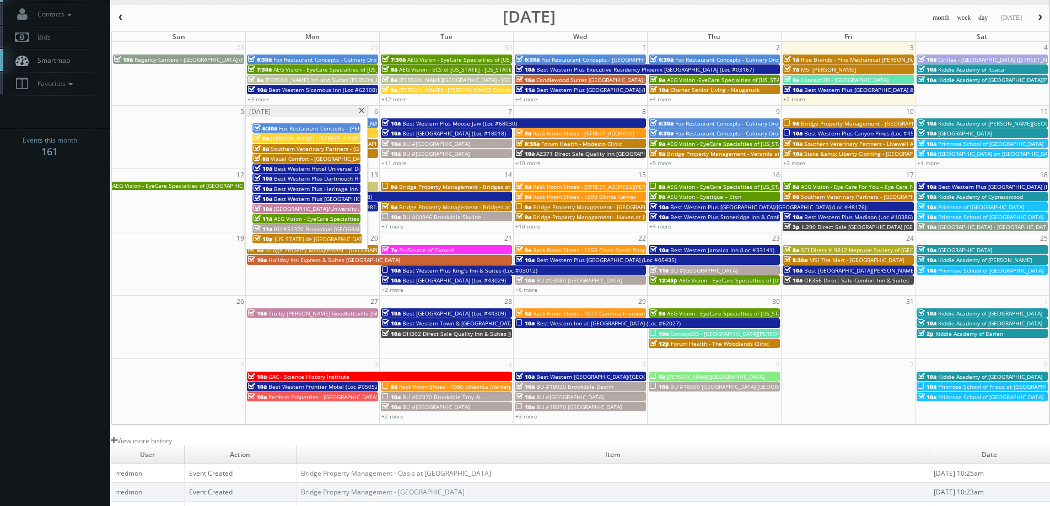
click at [359, 111] on span at bounding box center [361, 111] width 7 height 6
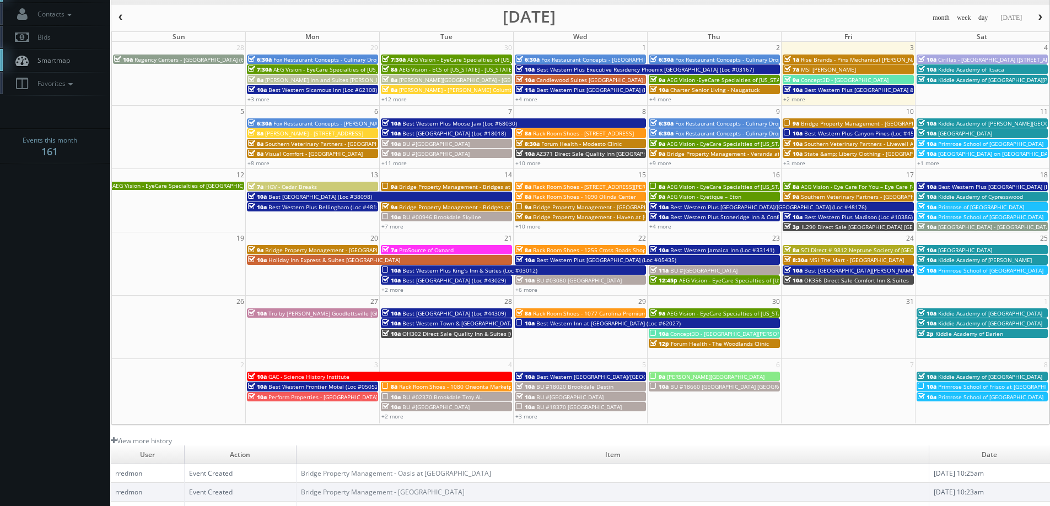
scroll to position [0, 0]
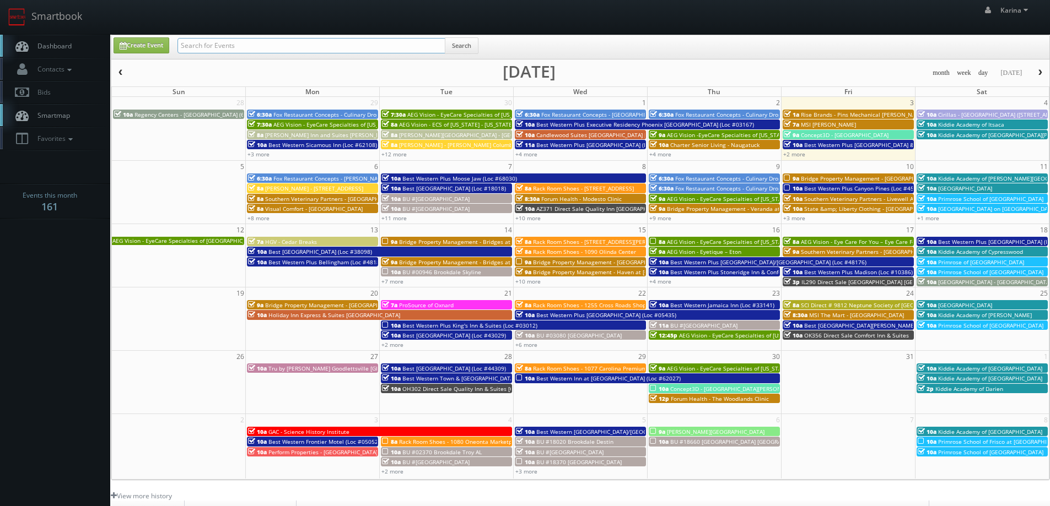
click at [214, 44] on input "text" at bounding box center [311, 45] width 268 height 15
type input "north cobb"
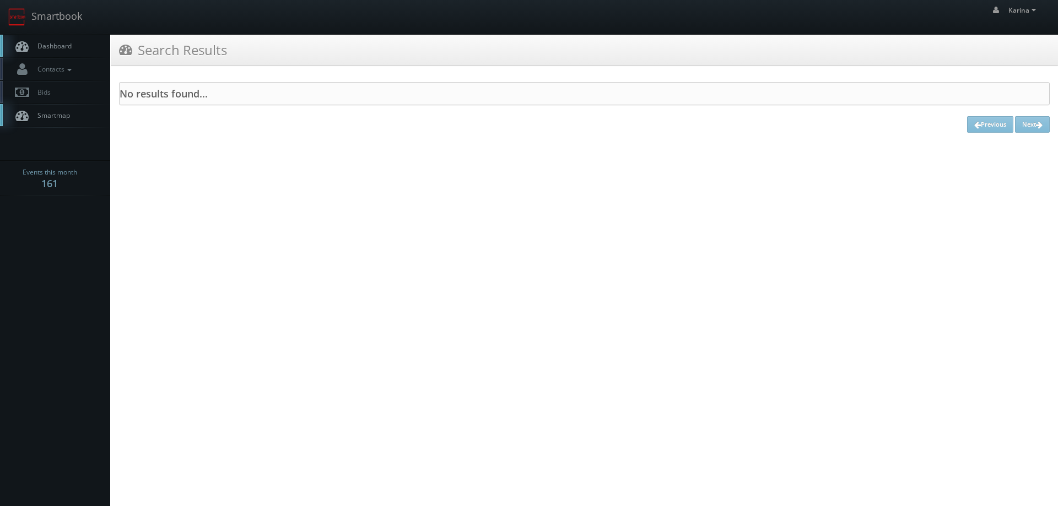
click at [51, 51] on link "Dashboard" at bounding box center [55, 46] width 110 height 23
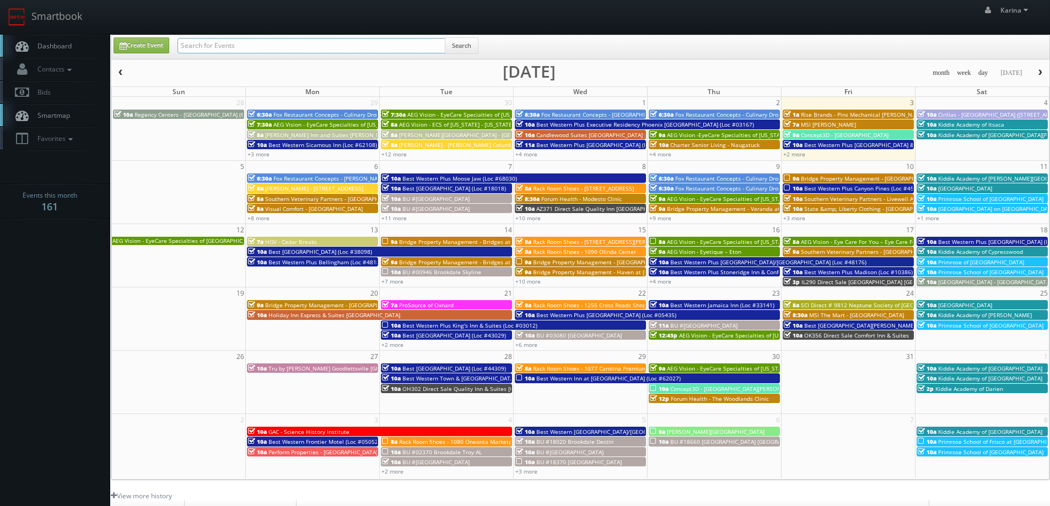
click at [243, 46] on input "text" at bounding box center [311, 45] width 268 height 15
type input "north cobb christian school"
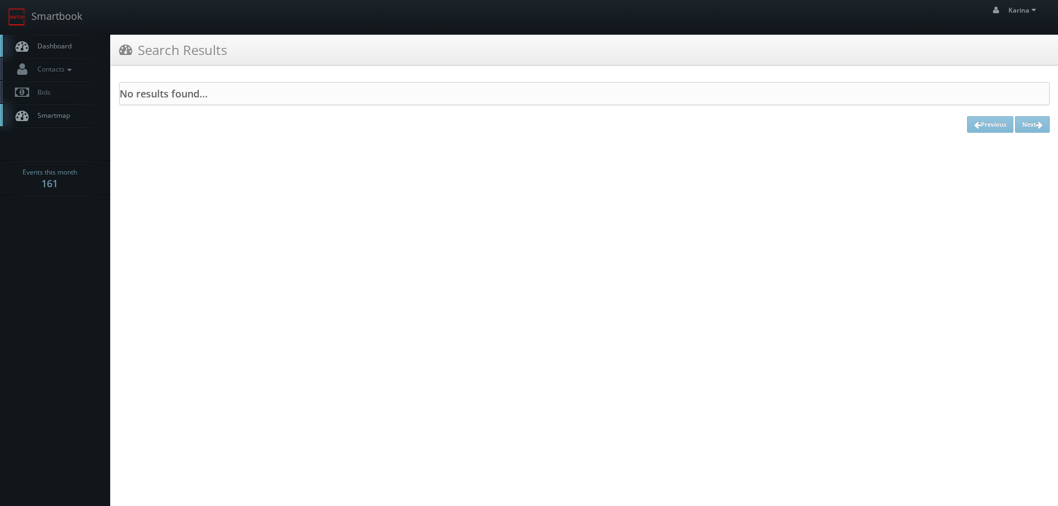
click at [56, 43] on span "Dashboard" at bounding box center [52, 45] width 40 height 9
click at [46, 47] on span "Dashboard" at bounding box center [52, 45] width 40 height 9
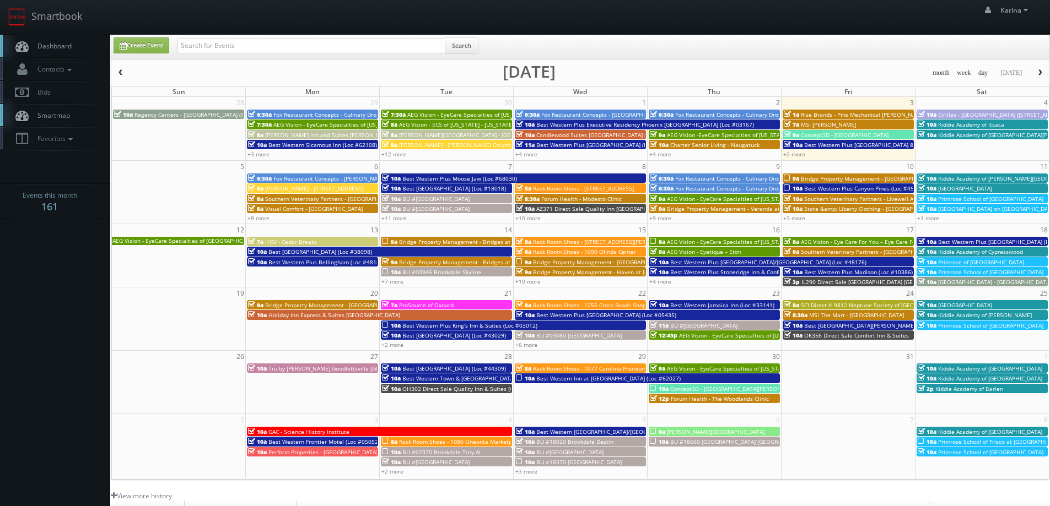
click at [50, 47] on span "Dashboard" at bounding box center [52, 45] width 40 height 9
click at [61, 50] on span "Dashboard" at bounding box center [52, 45] width 40 height 9
click at [322, 46] on input "text" at bounding box center [311, 45] width 268 height 15
type input "monoa"
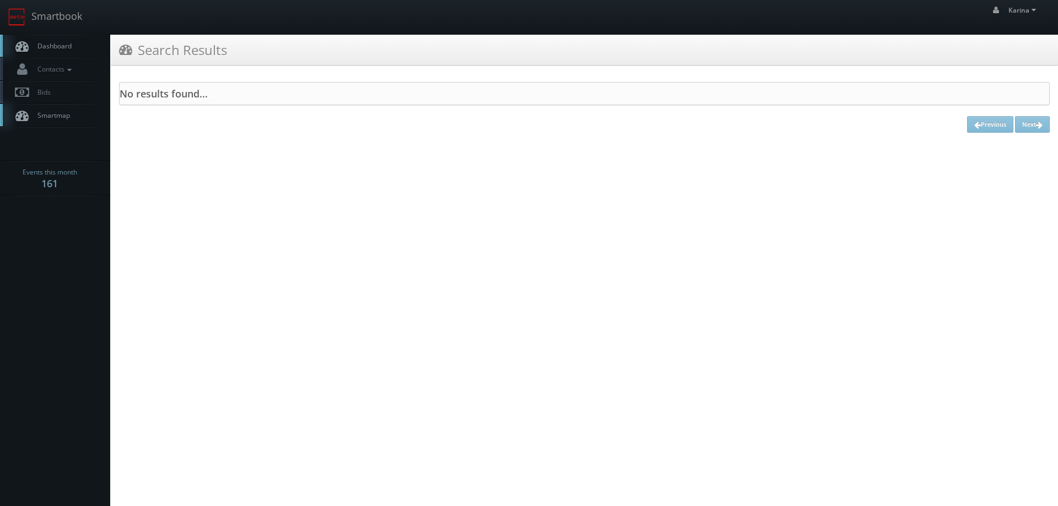
click at [60, 42] on span "Dashboard" at bounding box center [52, 45] width 40 height 9
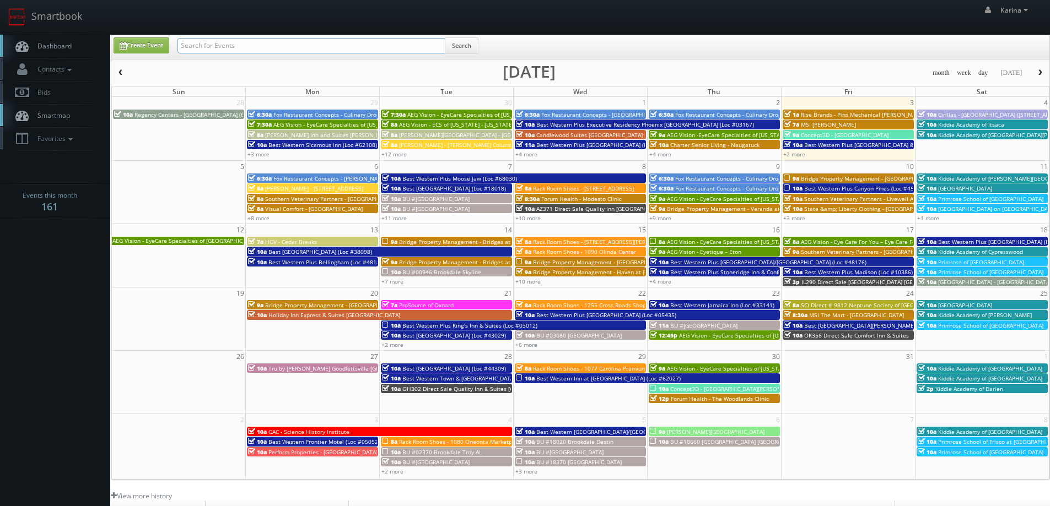
click at [211, 44] on input "text" at bounding box center [311, 45] width 268 height 15
paste input "Monona Clinic"
type input "Monona Clinic"
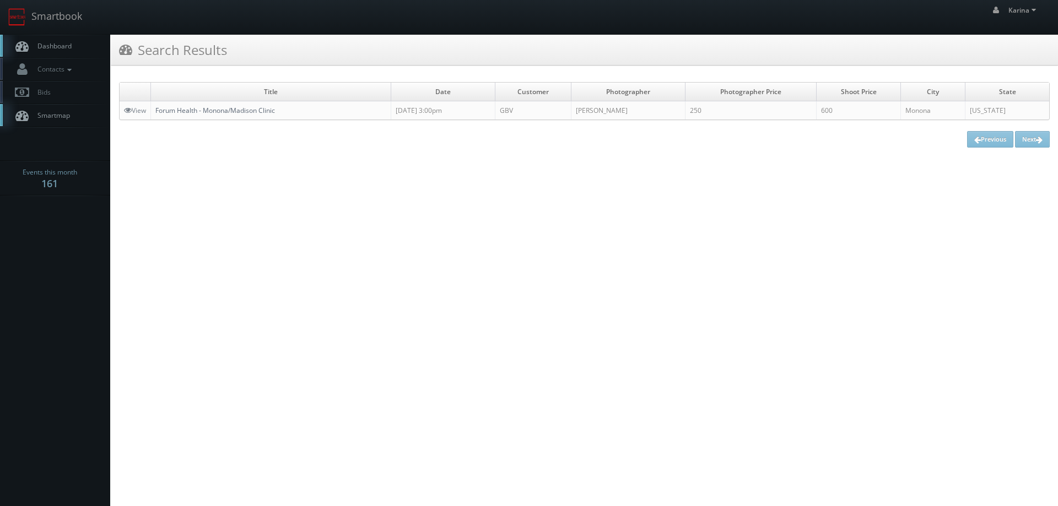
click at [246, 108] on link "Forum Health - Monona/Madison Clinic" at bounding box center [215, 110] width 120 height 9
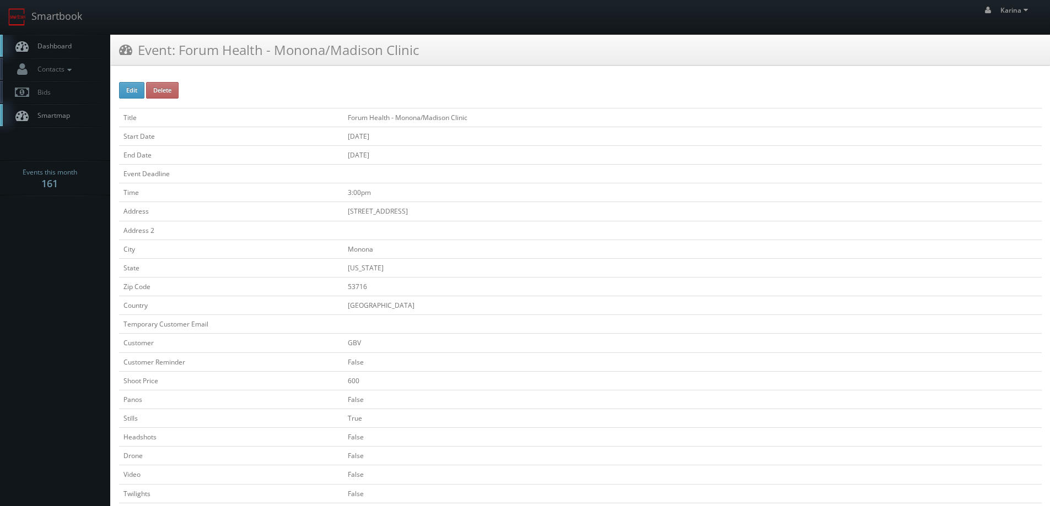
click at [54, 48] on span "Dashboard" at bounding box center [52, 45] width 40 height 9
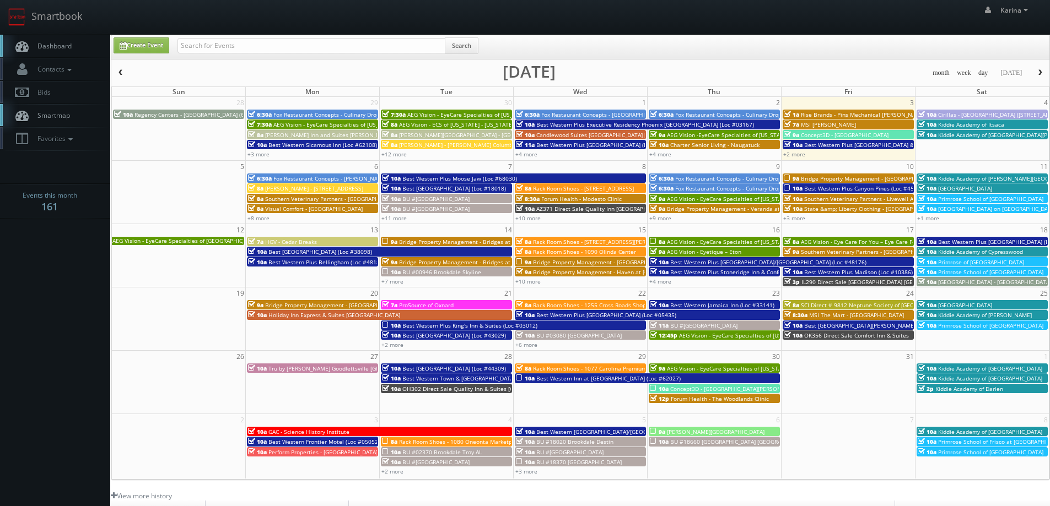
click at [54, 51] on link "Dashboard" at bounding box center [55, 46] width 110 height 23
